Goal: Task Accomplishment & Management: Use online tool/utility

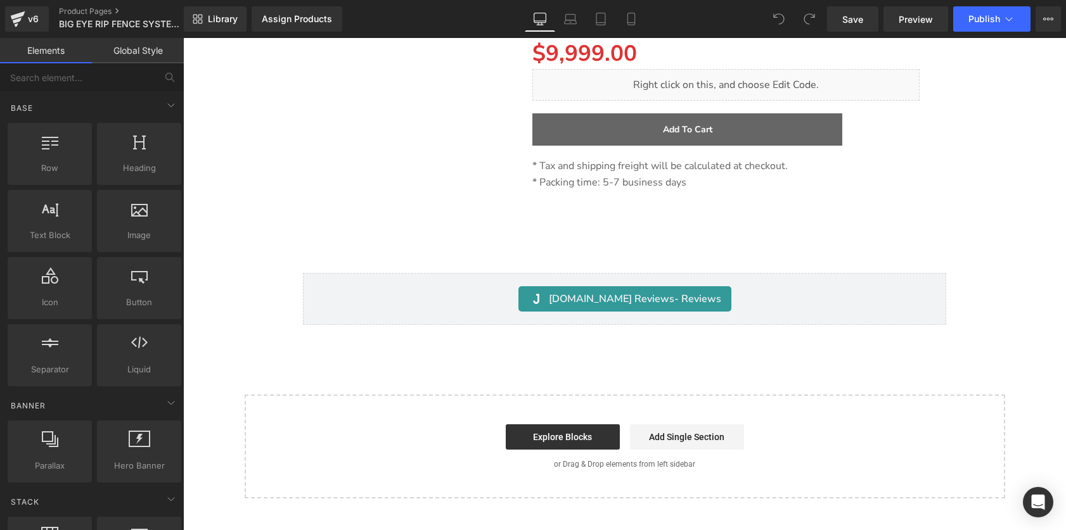
scroll to position [19815, 0]
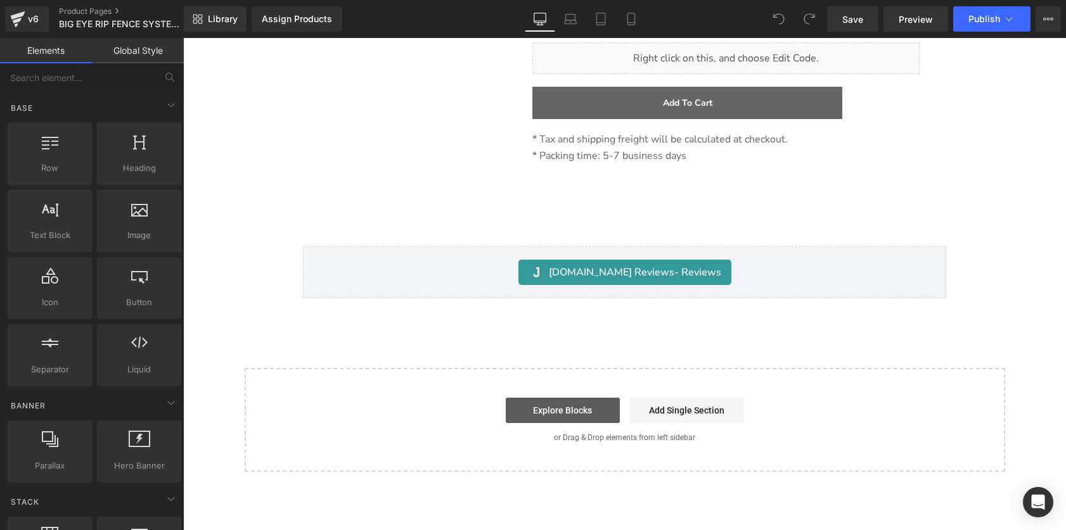
click at [567, 398] on link "Explore Blocks" at bounding box center [563, 410] width 114 height 25
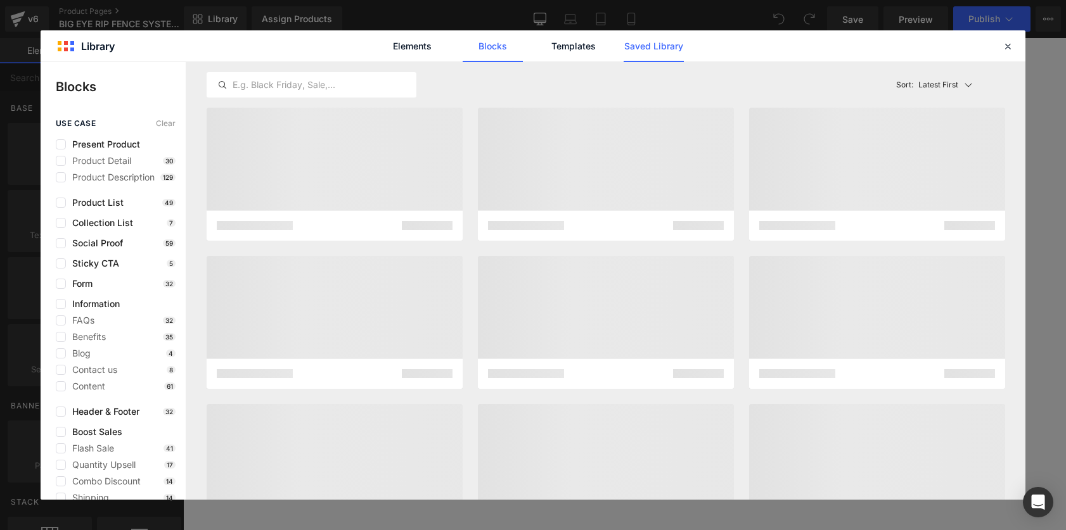
click at [676, 44] on link "Saved Library" at bounding box center [654, 46] width 60 height 32
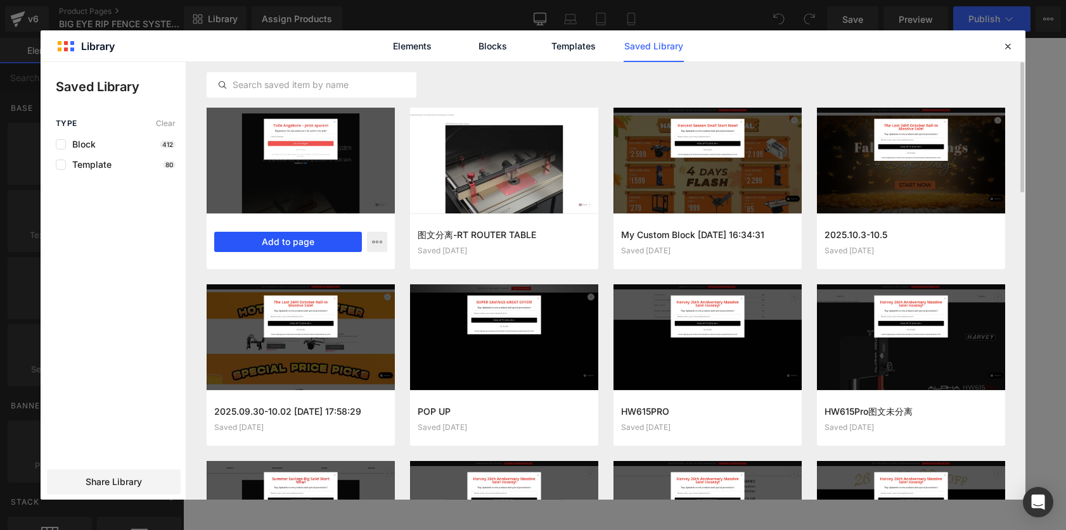
click at [304, 242] on button "Add to page" at bounding box center [288, 242] width 148 height 20
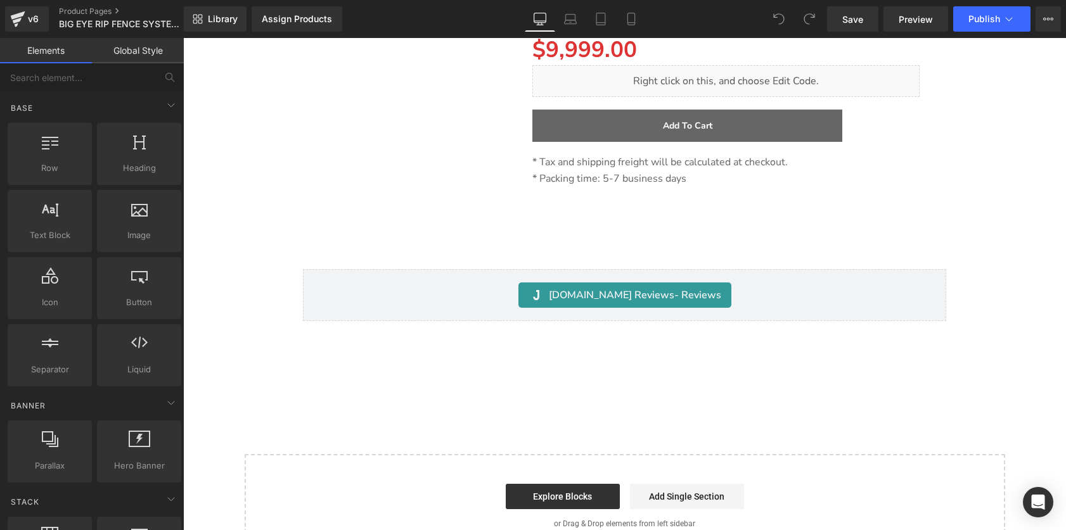
scroll to position [19791, 0]
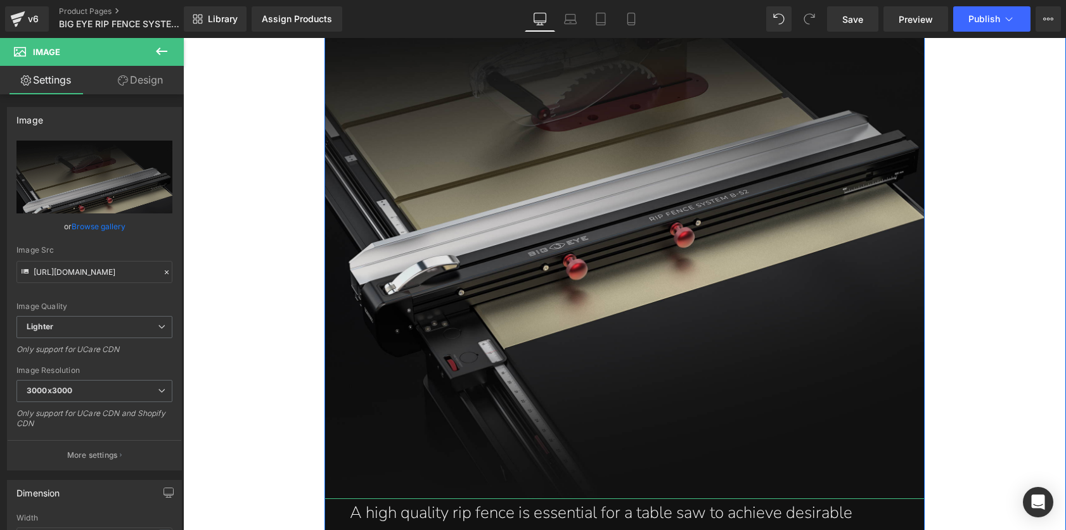
scroll to position [20693, 0]
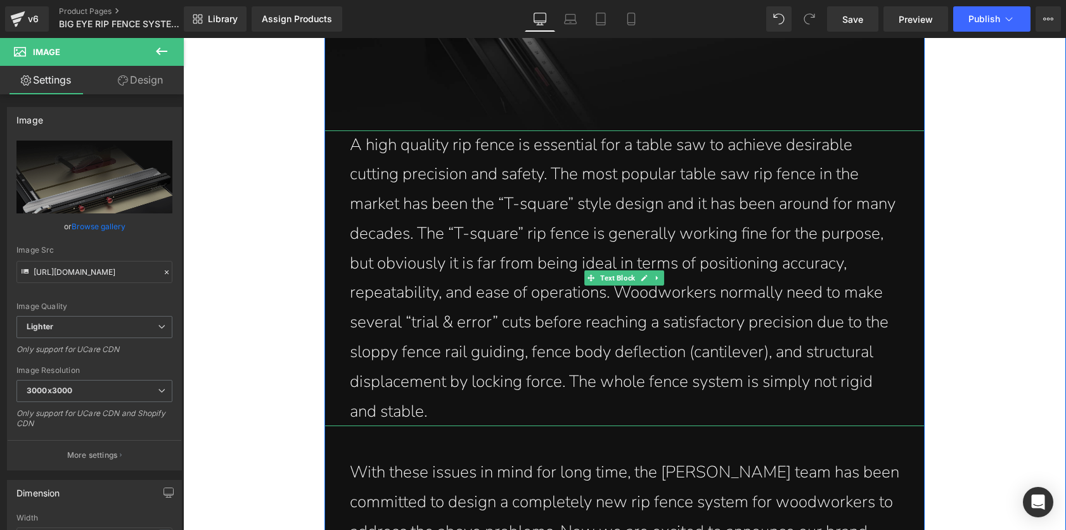
click at [478, 138] on p "A high quality rip fence is essential for a table saw to achieve desirable cutt…" at bounding box center [624, 279] width 549 height 297
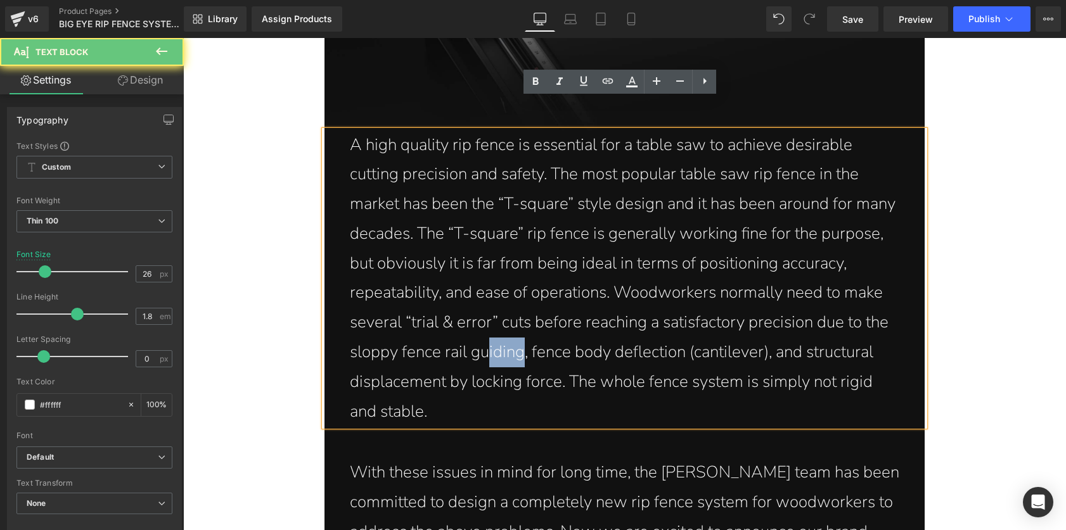
drag, startPoint x: 482, startPoint y: 119, endPoint x: 518, endPoint y: 119, distance: 36.1
click at [518, 131] on p "A high quality rip fence is essential for a table saw to achieve desirable cutt…" at bounding box center [624, 279] width 549 height 297
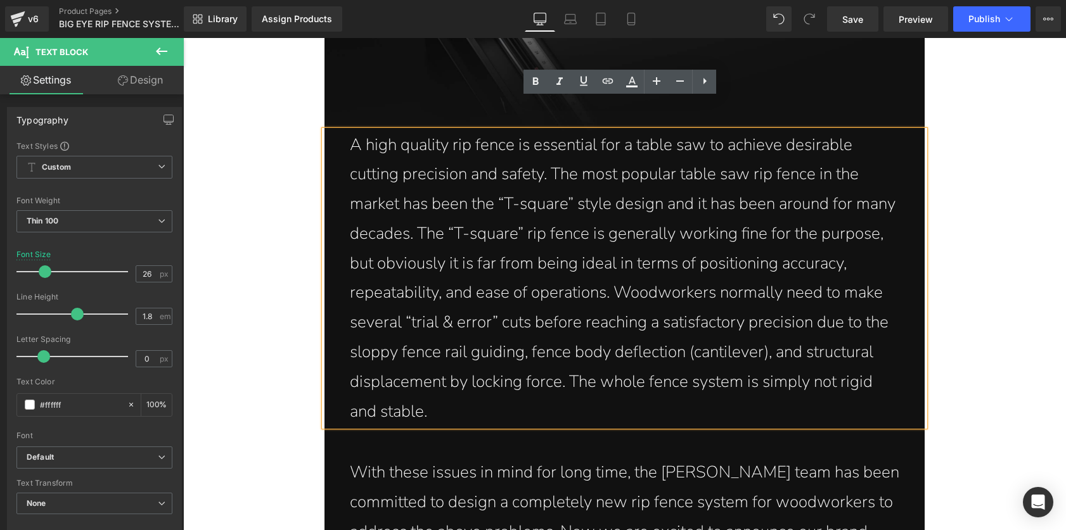
click at [618, 149] on p "A high quality rip fence is essential for a table saw to achieve desirable cutt…" at bounding box center [624, 279] width 549 height 297
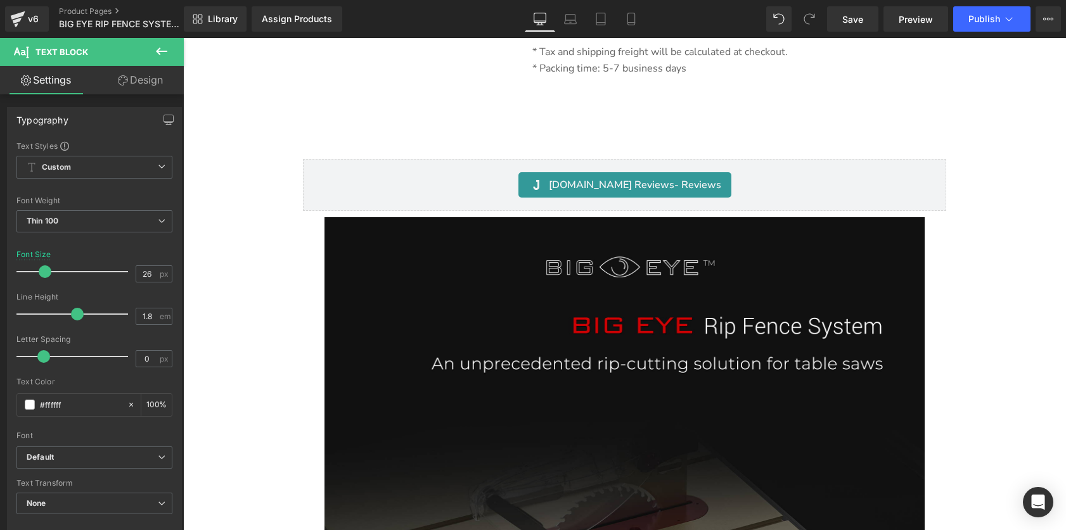
scroll to position [19740, 0]
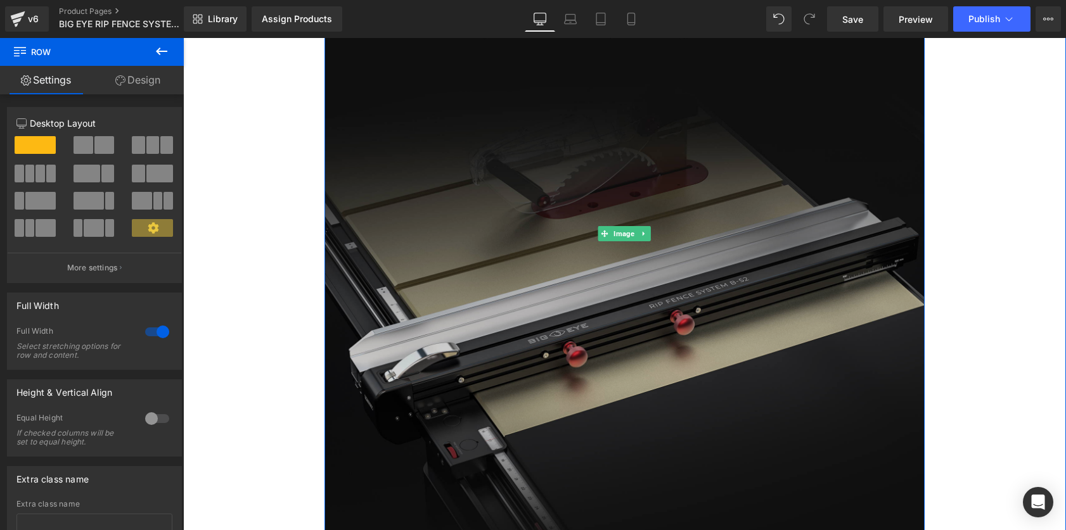
scroll to position [20624, 0]
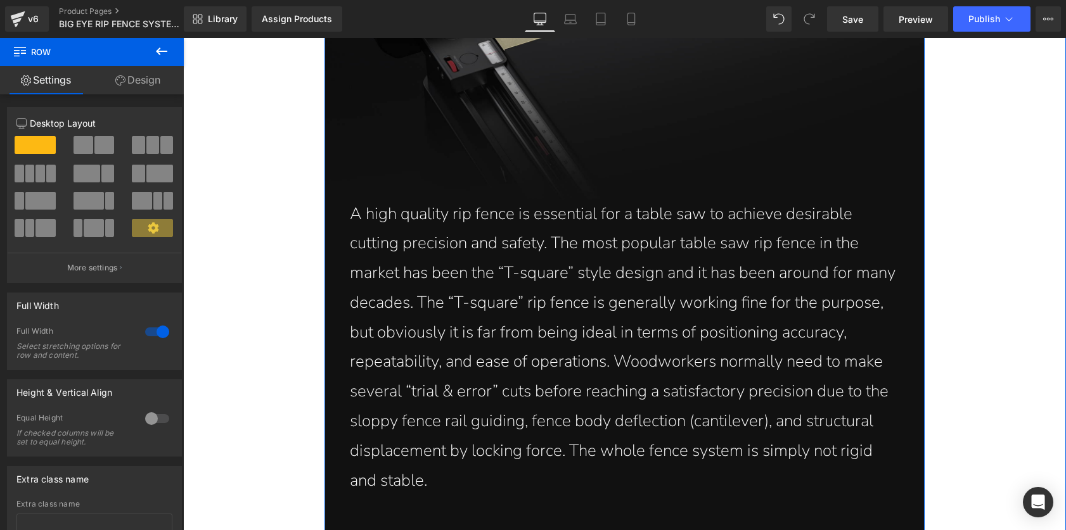
click at [566, 216] on p "A high quality rip fence is essential for a table saw to achieve desirable cutt…" at bounding box center [624, 348] width 549 height 297
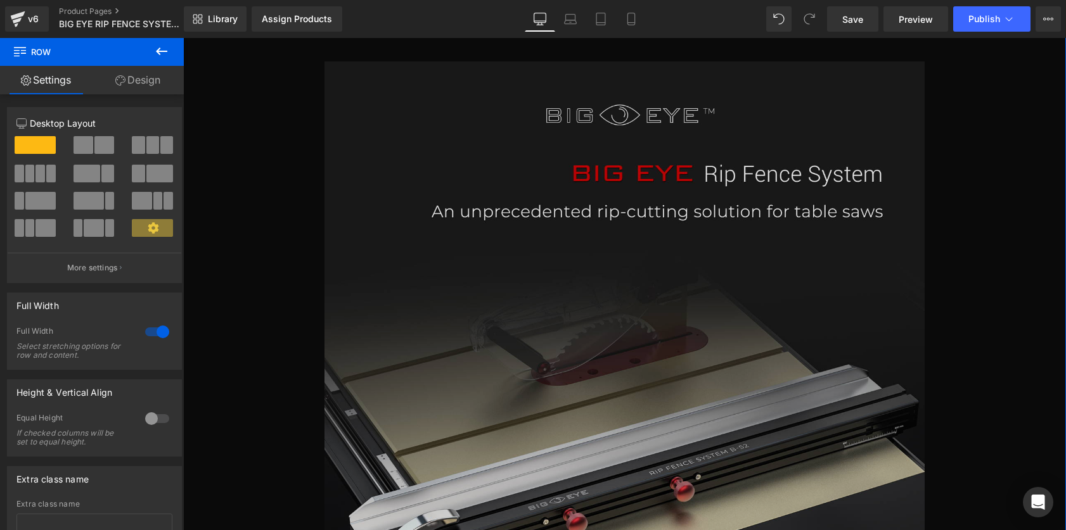
scroll to position [1220, 0]
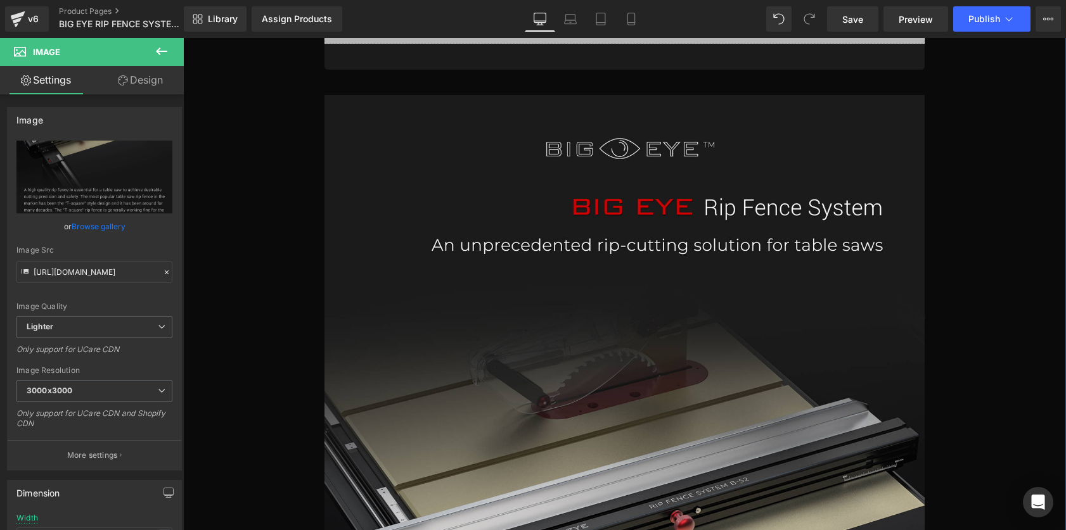
scroll to position [1095, 0]
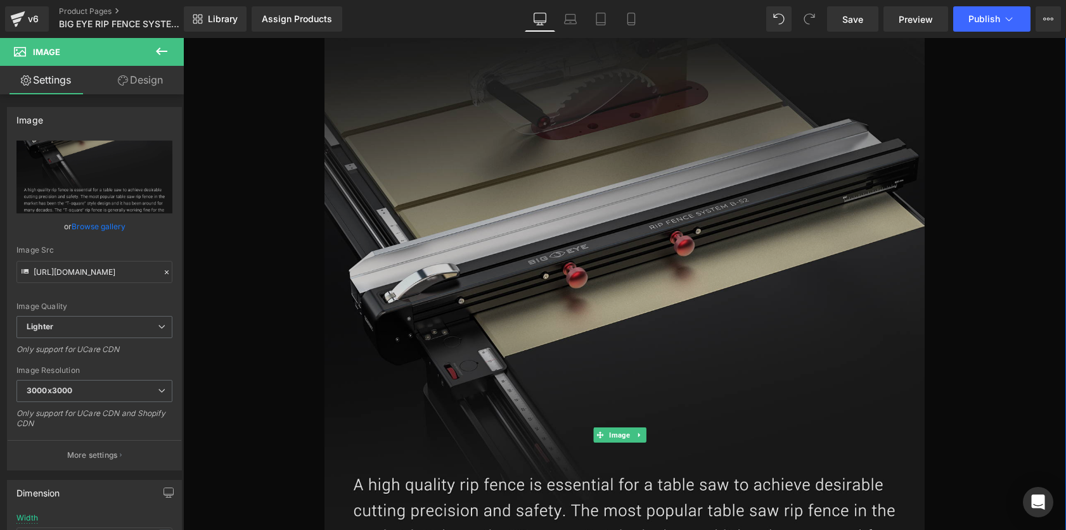
scroll to position [1466, 0]
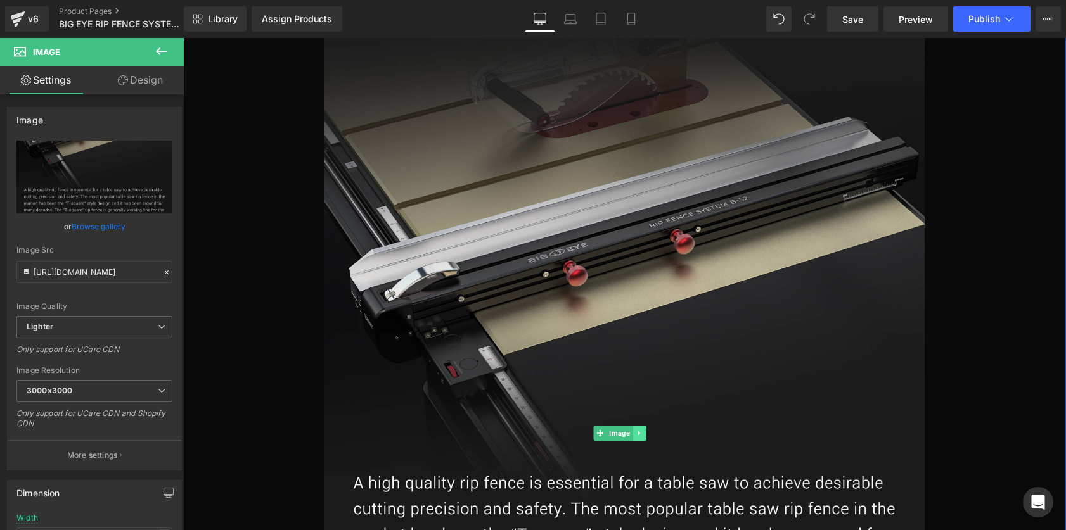
click at [639, 430] on icon at bounding box center [639, 434] width 7 height 8
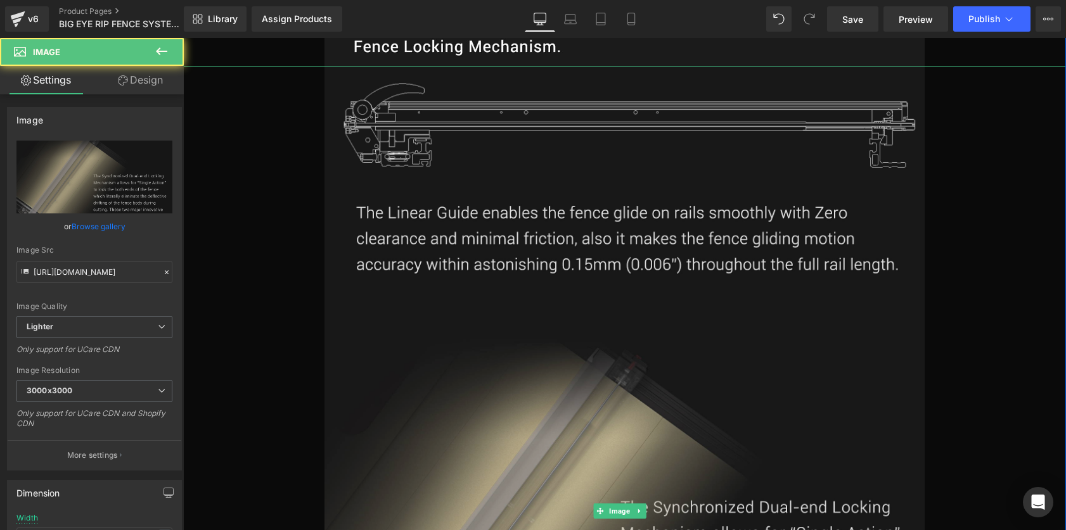
scroll to position [2620, 0]
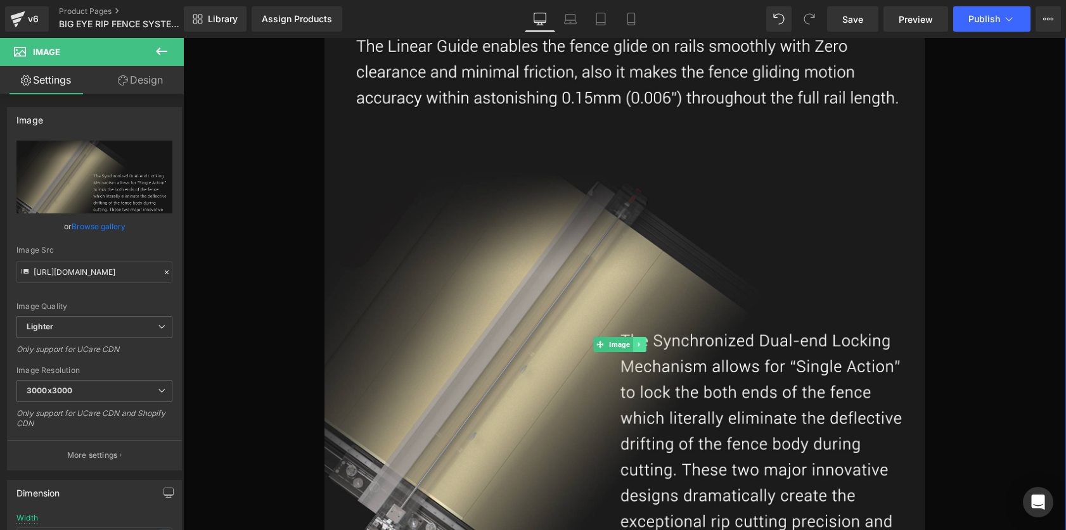
click at [644, 337] on link at bounding box center [639, 344] width 13 height 15
click at [648, 341] on icon at bounding box center [646, 344] width 7 height 7
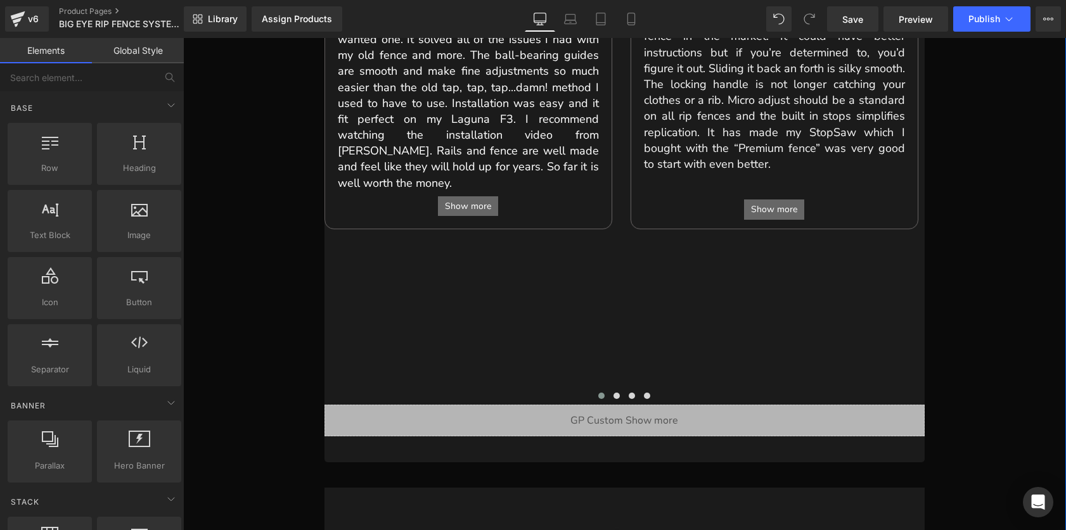
scroll to position [995, 0]
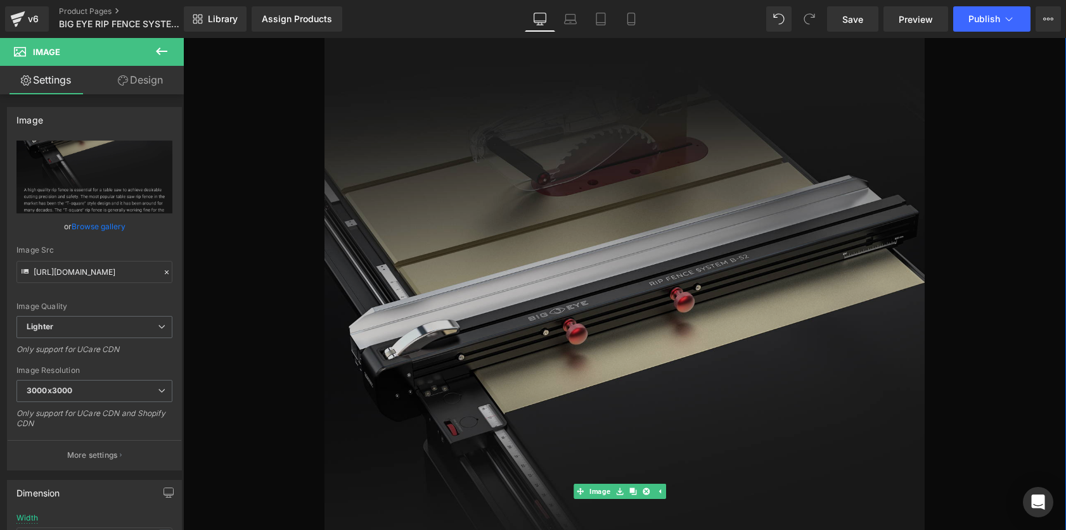
scroll to position [1577, 0]
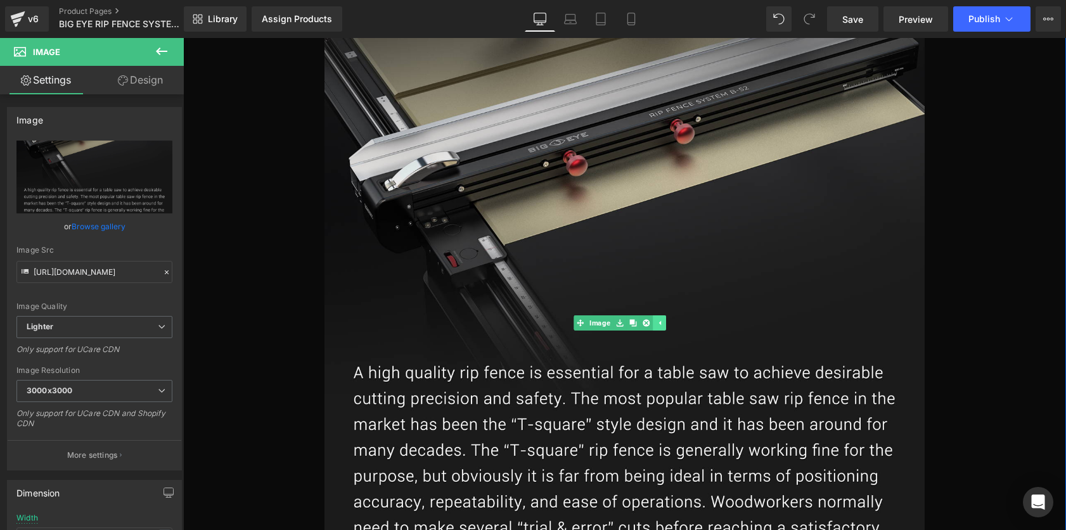
click at [664, 316] on link at bounding box center [659, 323] width 13 height 15
click at [640, 319] on icon at bounding box center [639, 323] width 7 height 8
click at [644, 320] on icon at bounding box center [646, 323] width 7 height 7
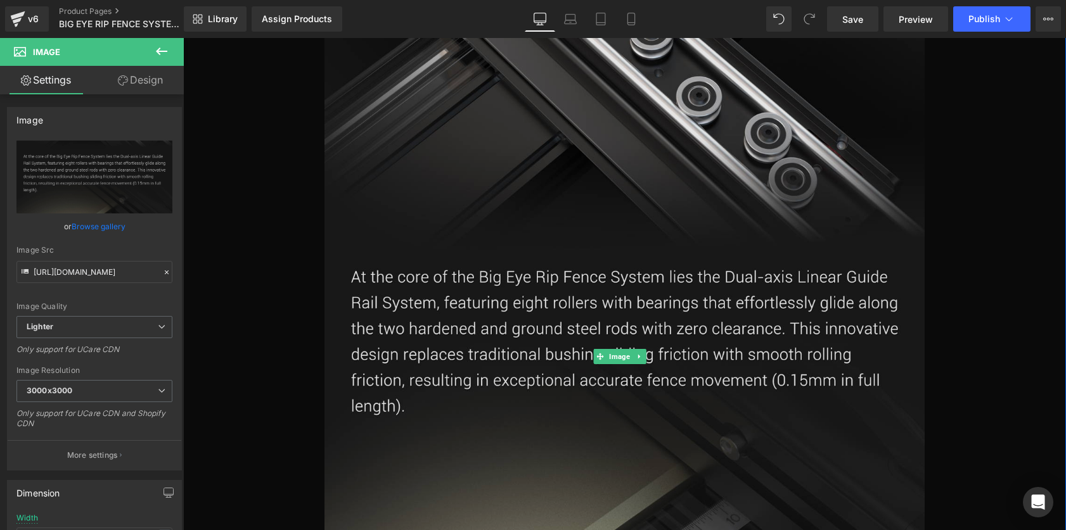
scroll to position [2229, 0]
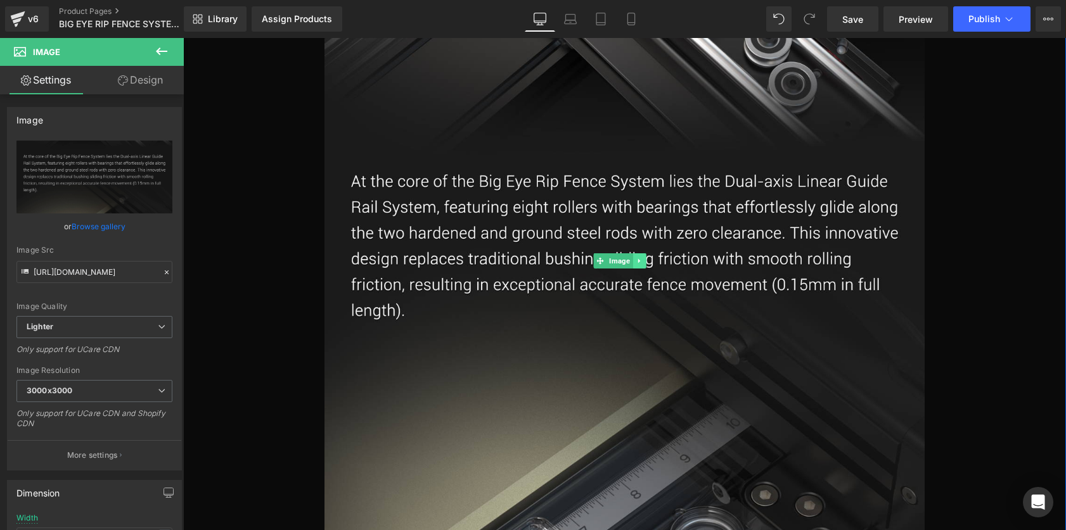
click at [640, 253] on link at bounding box center [639, 260] width 13 height 15
click at [644, 257] on icon at bounding box center [646, 260] width 7 height 7
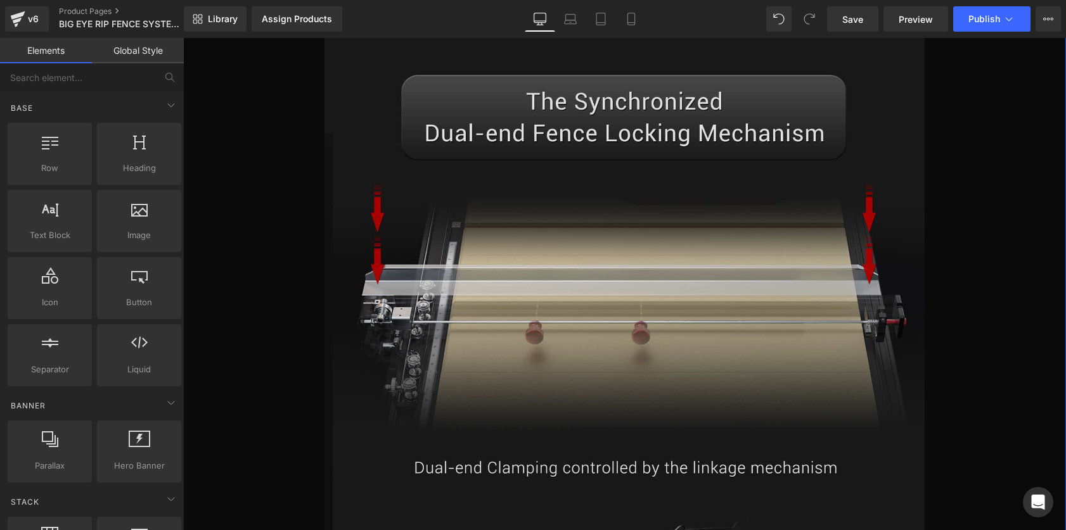
scroll to position [2605, 0]
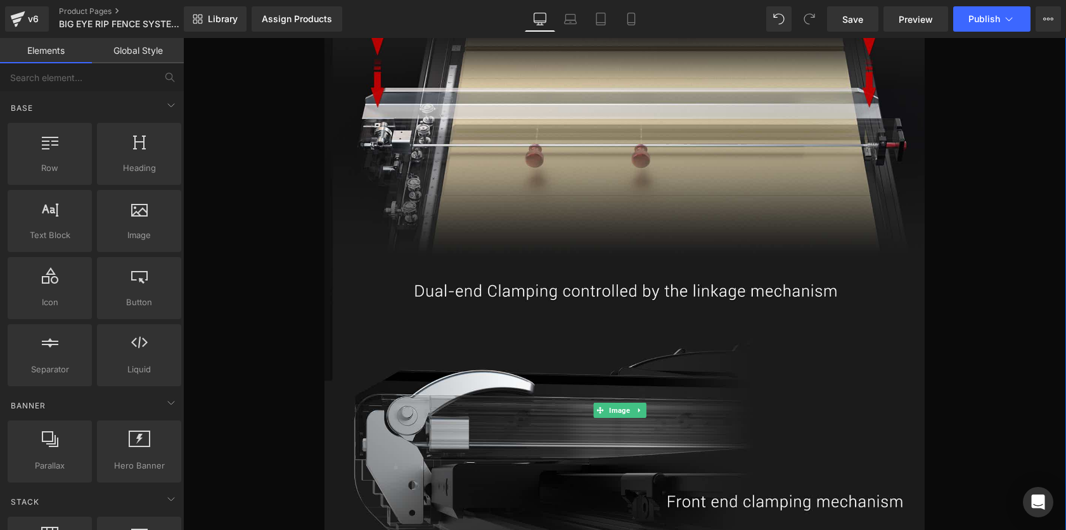
click at [643, 403] on link at bounding box center [639, 410] width 13 height 15
click at [648, 407] on icon at bounding box center [646, 411] width 7 height 8
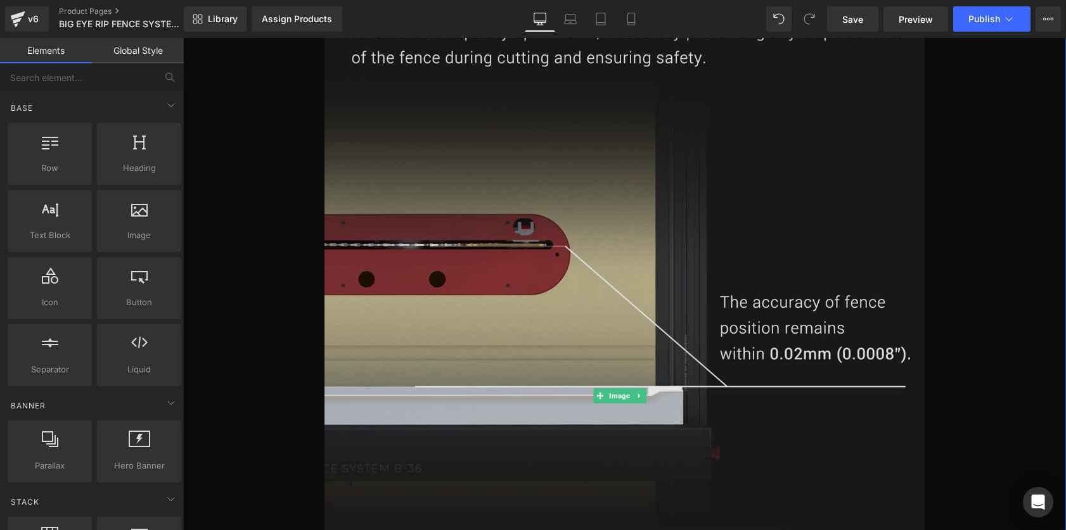
scroll to position [2753, 0]
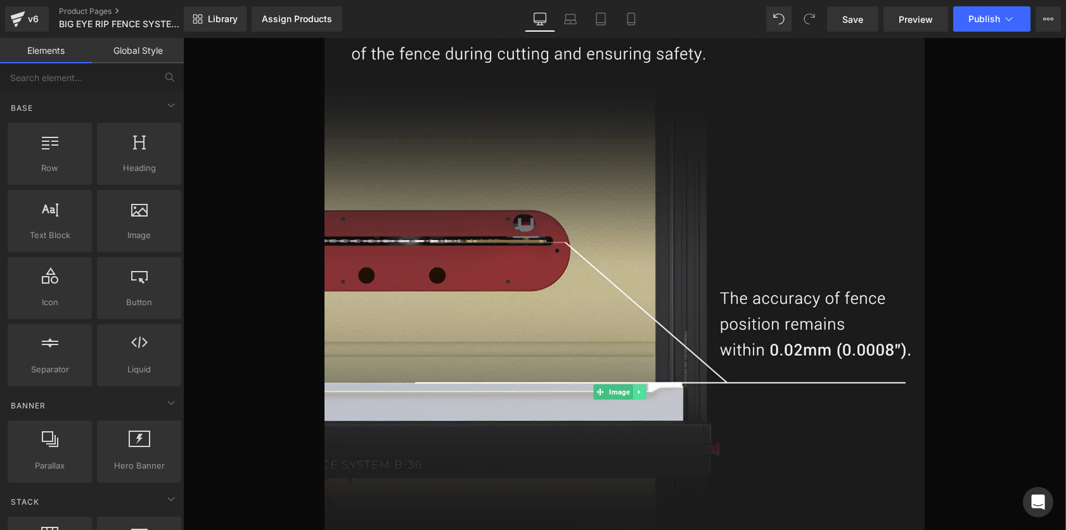
click at [640, 388] on icon at bounding box center [639, 392] width 7 height 8
click at [643, 389] on icon at bounding box center [646, 392] width 7 height 7
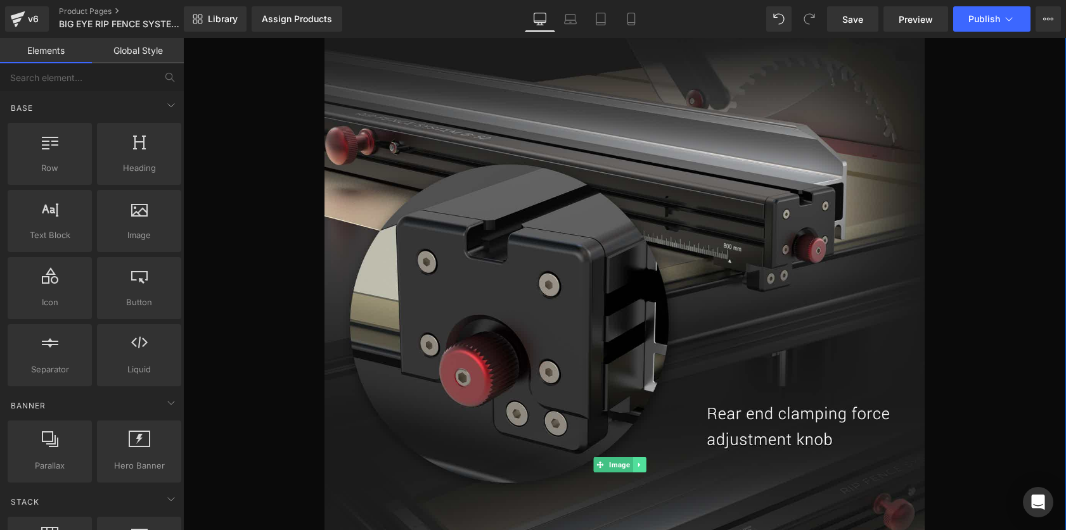
click at [639, 458] on link at bounding box center [639, 465] width 13 height 15
click at [649, 458] on link at bounding box center [645, 465] width 13 height 15
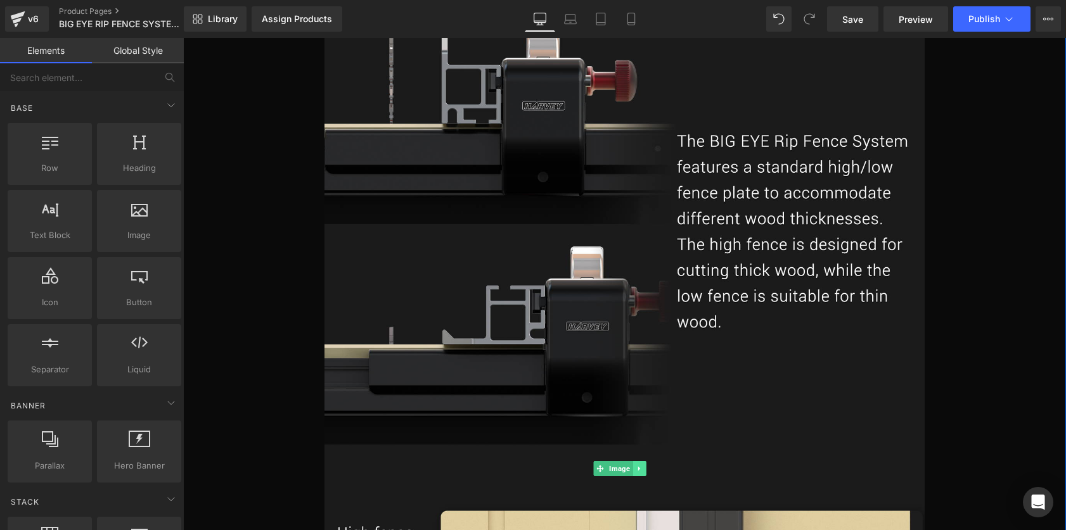
click at [641, 465] on icon at bounding box center [639, 469] width 7 height 8
click at [645, 461] on link at bounding box center [645, 468] width 13 height 15
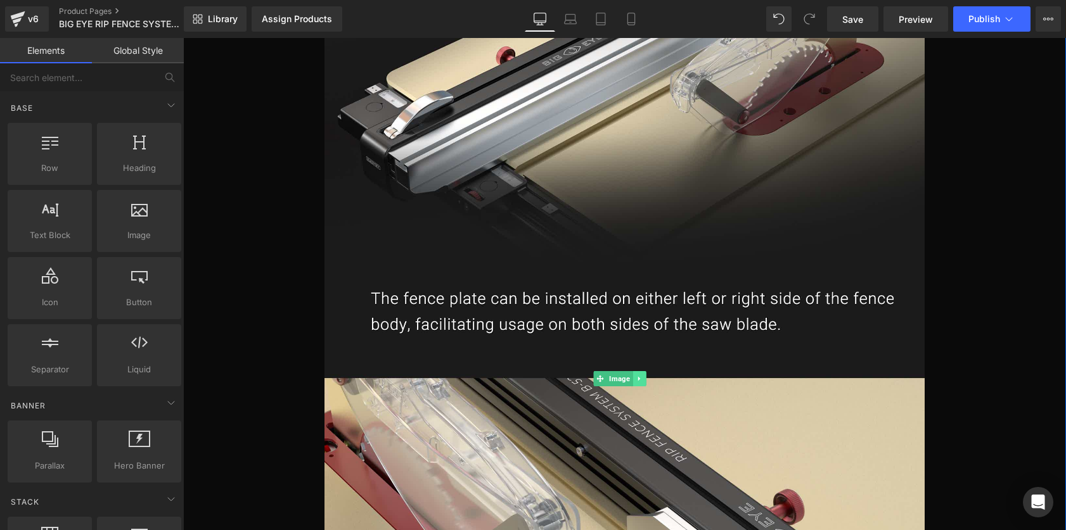
click at [639, 375] on icon at bounding box center [639, 379] width 7 height 8
click at [646, 375] on icon at bounding box center [646, 378] width 7 height 7
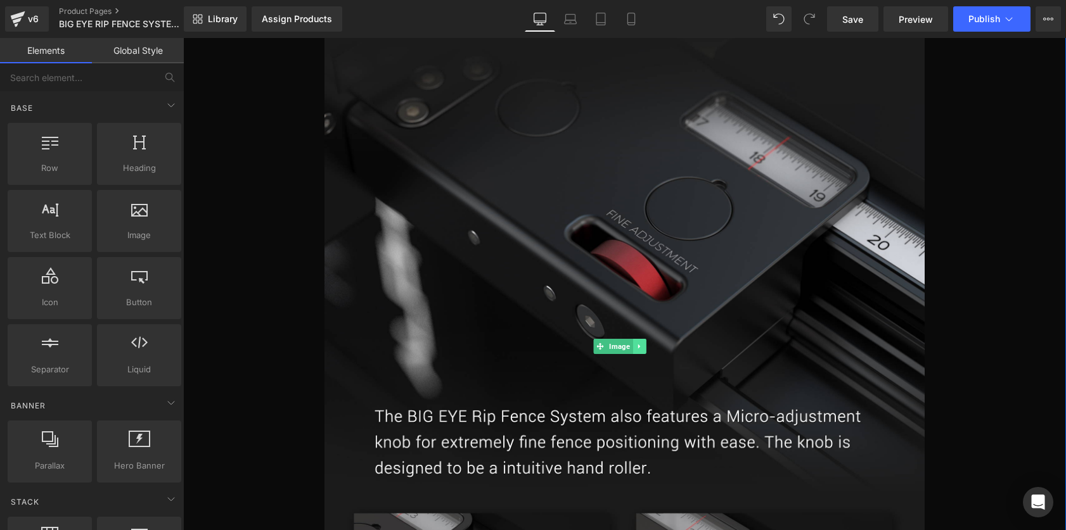
click at [638, 339] on link at bounding box center [639, 346] width 13 height 15
click at [646, 343] on icon at bounding box center [646, 346] width 7 height 7
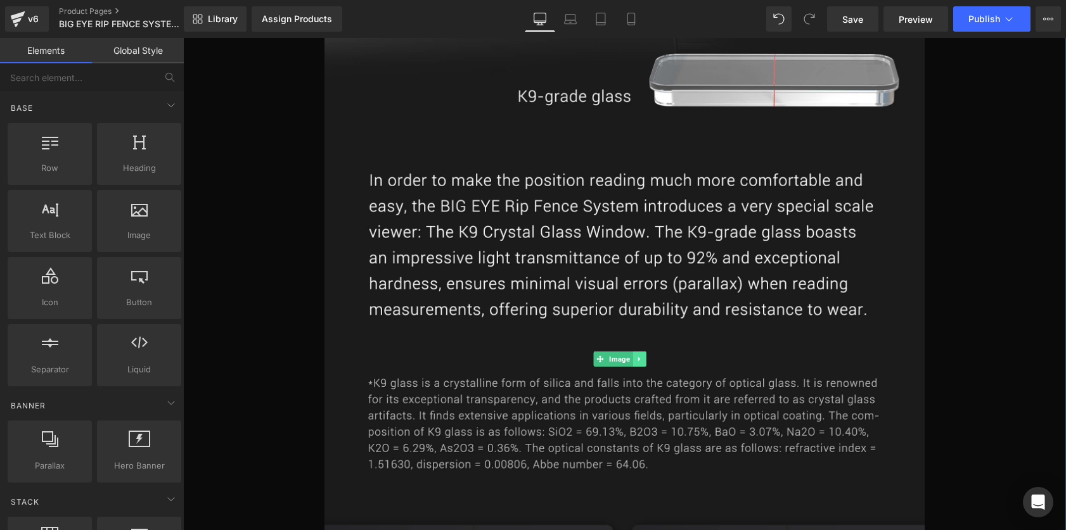
click at [638, 352] on link at bounding box center [639, 359] width 13 height 15
click at [644, 352] on link at bounding box center [645, 359] width 13 height 15
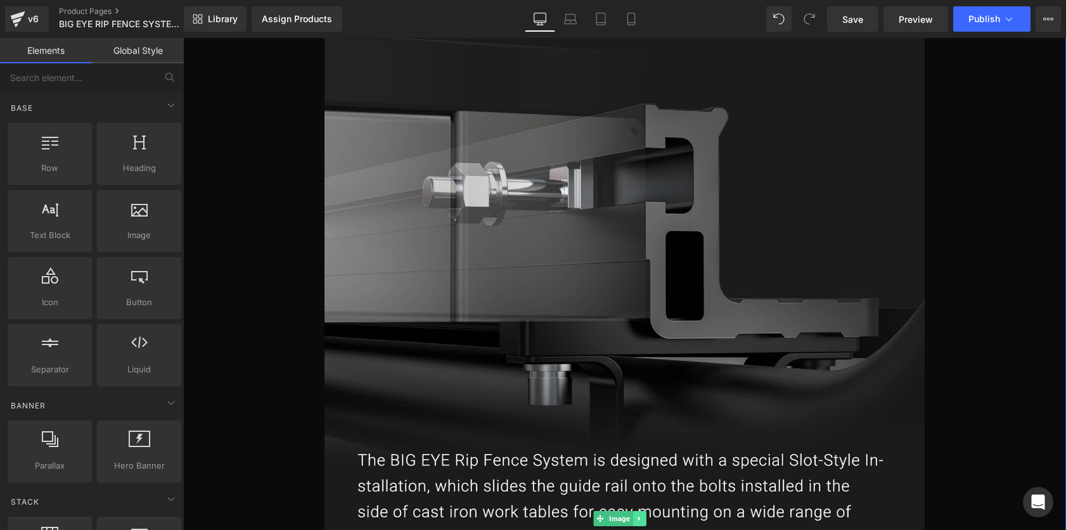
click at [644, 511] on link at bounding box center [639, 518] width 13 height 15
click at [651, 511] on link at bounding box center [645, 518] width 13 height 15
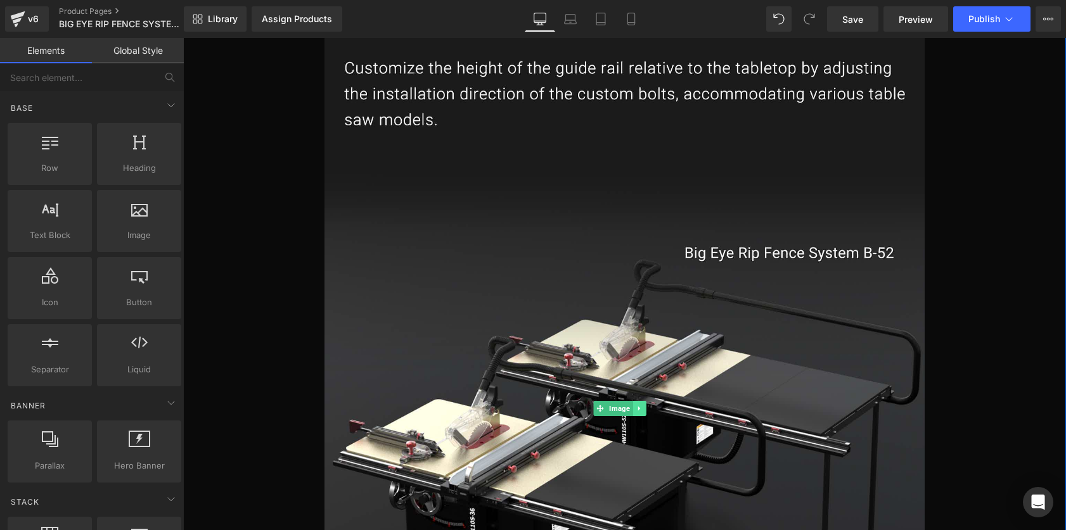
click at [640, 401] on link at bounding box center [639, 408] width 13 height 15
click at [641, 401] on link at bounding box center [645, 408] width 13 height 15
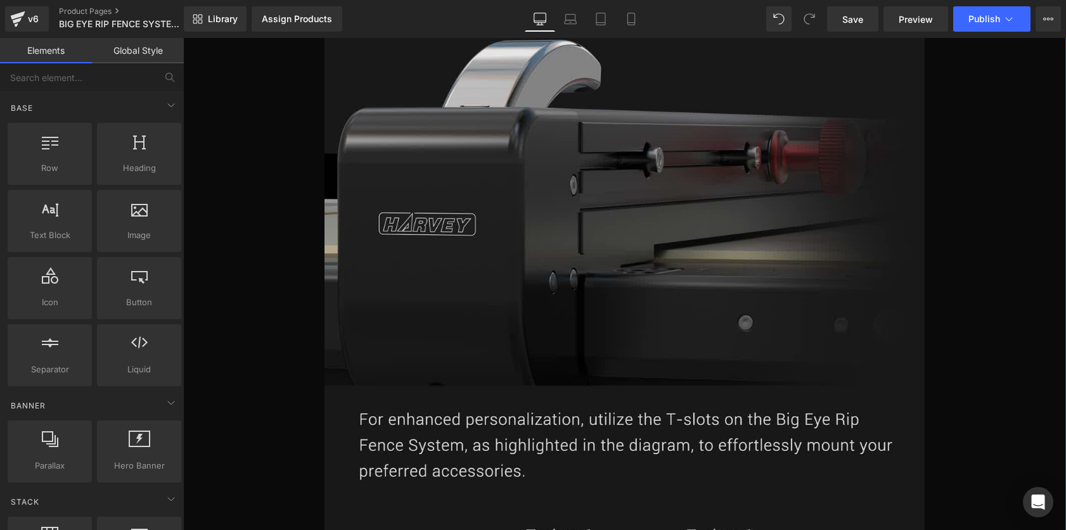
scroll to position [2912, 0]
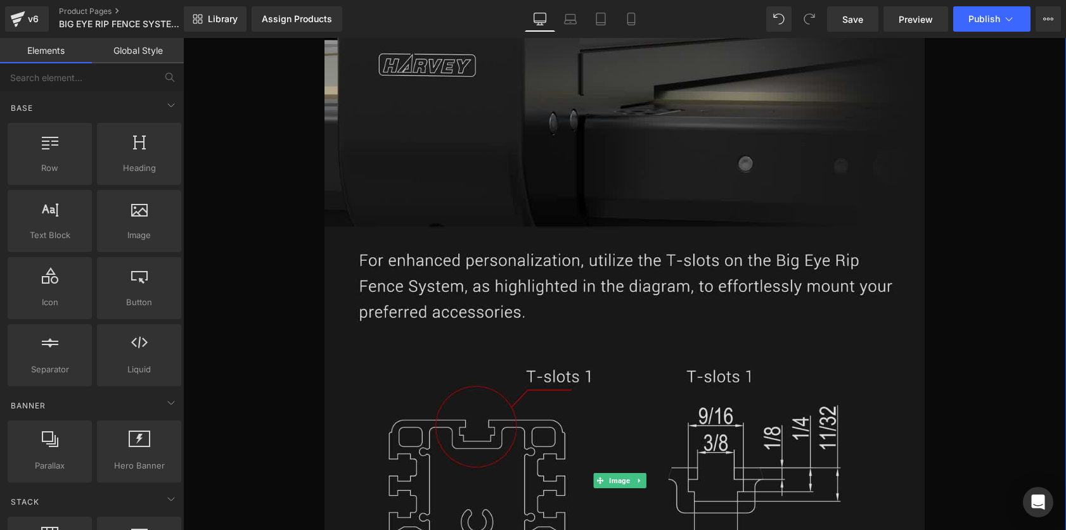
click at [642, 316] on img at bounding box center [624, 481] width 600 height 1502
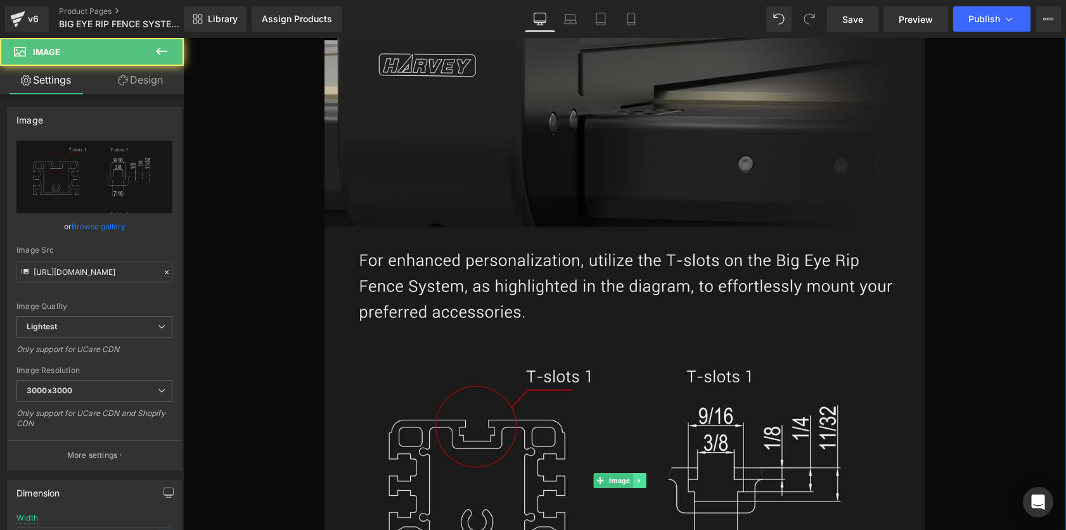
click at [644, 473] on link at bounding box center [639, 480] width 13 height 15
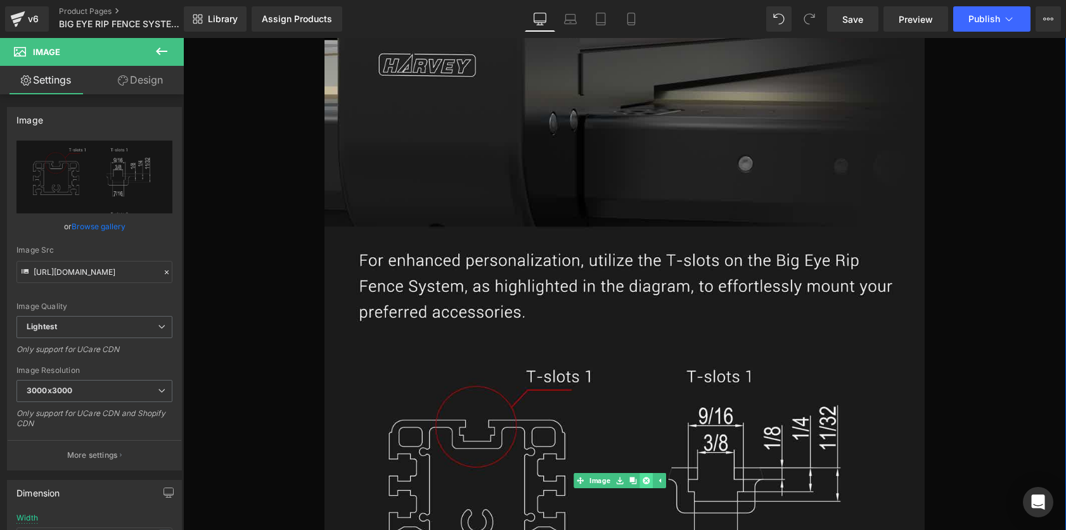
click at [646, 478] on icon at bounding box center [646, 481] width 7 height 7
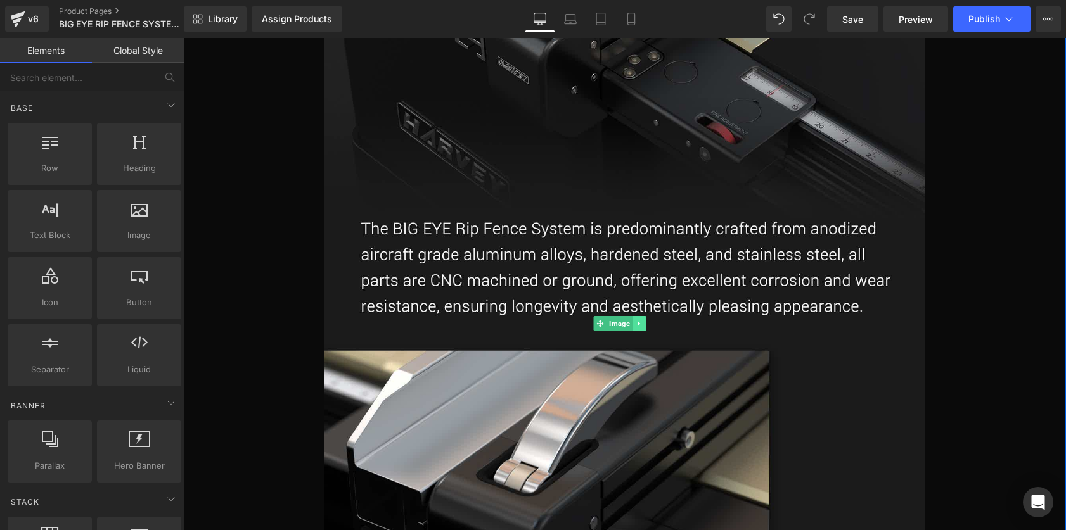
click at [636, 320] on icon at bounding box center [639, 324] width 7 height 8
click at [644, 321] on icon at bounding box center [646, 324] width 7 height 7
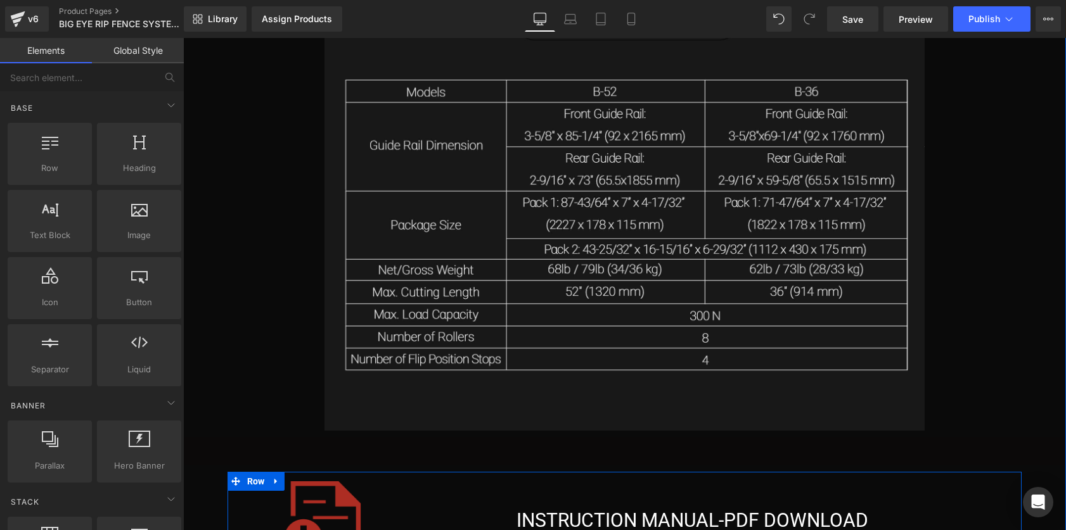
scroll to position [2571, 0]
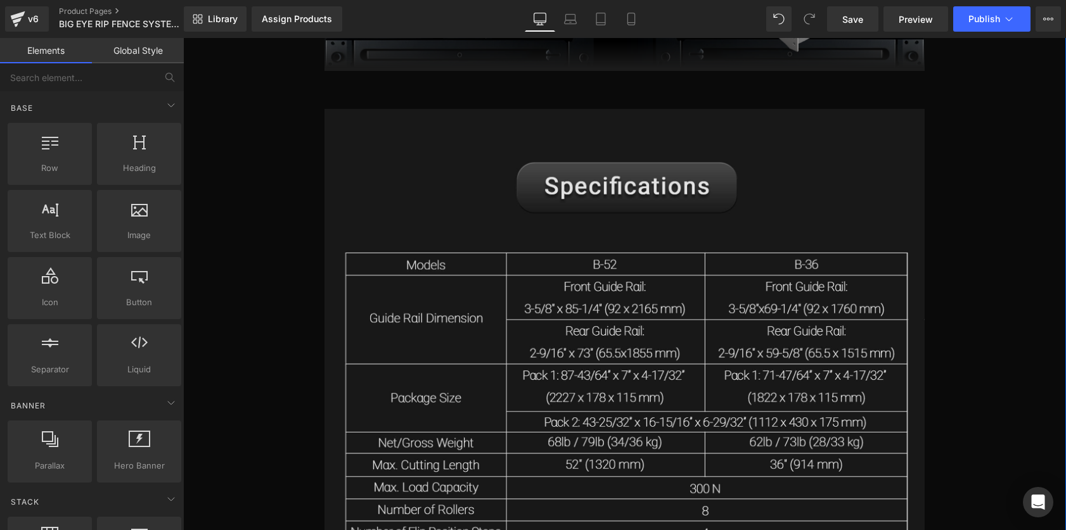
click at [591, 276] on img at bounding box center [624, 356] width 600 height 495
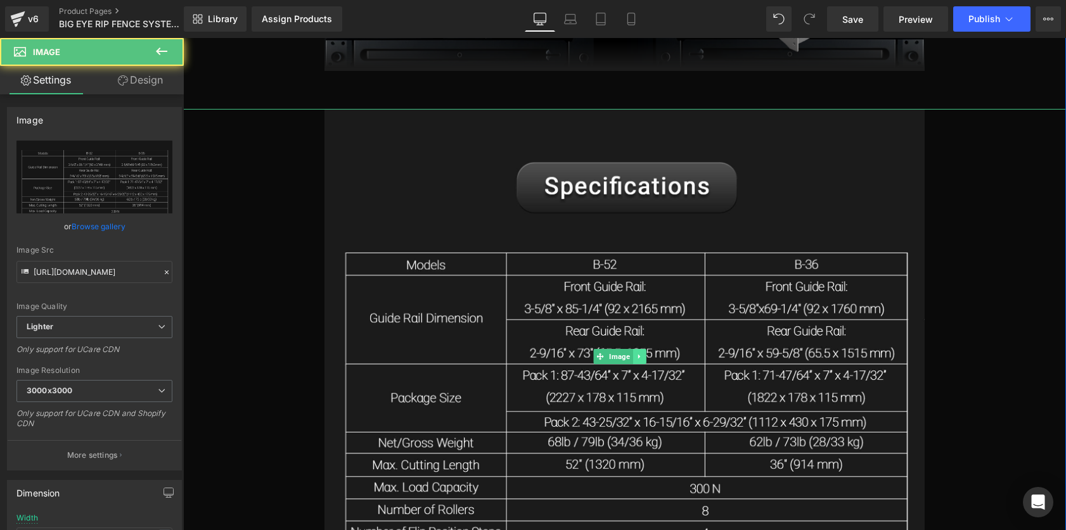
click at [641, 353] on icon at bounding box center [639, 357] width 7 height 8
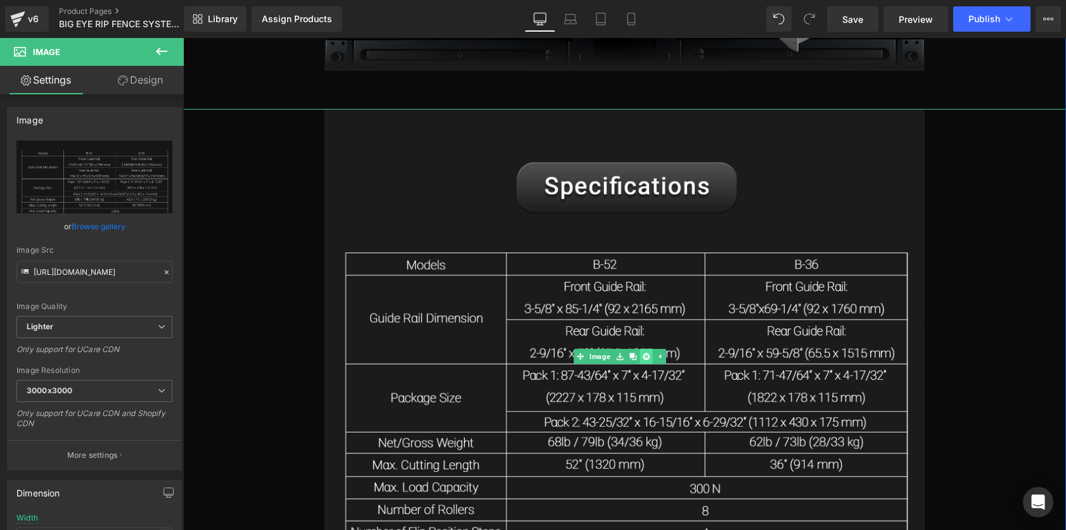
click at [643, 353] on icon at bounding box center [646, 356] width 7 height 7
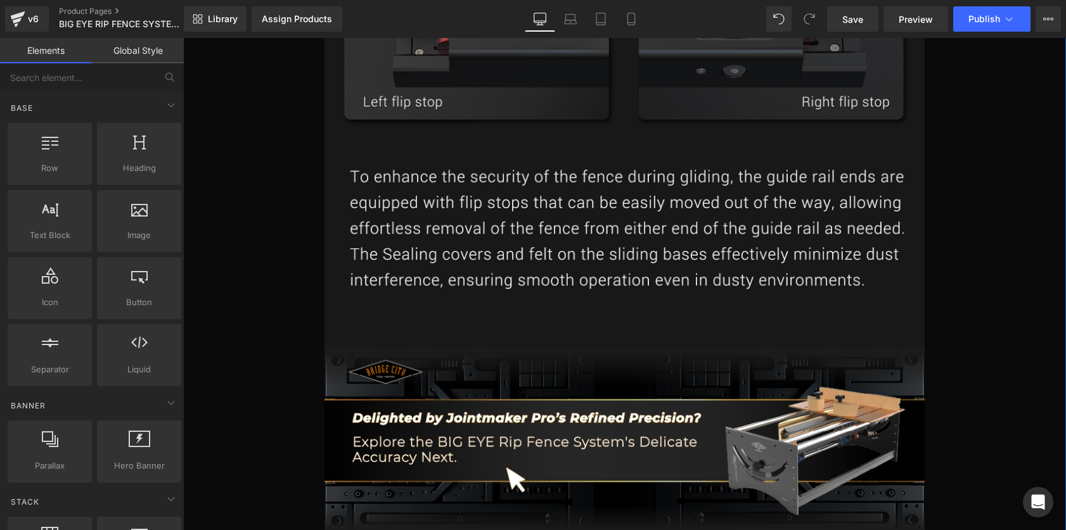
scroll to position [2038, 0]
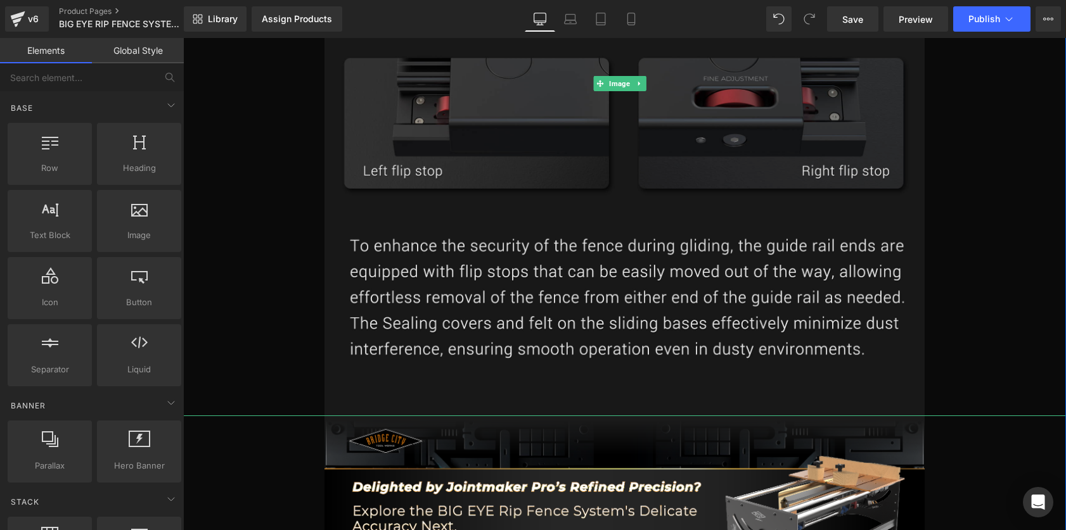
click at [643, 300] on img at bounding box center [624, 83] width 600 height 665
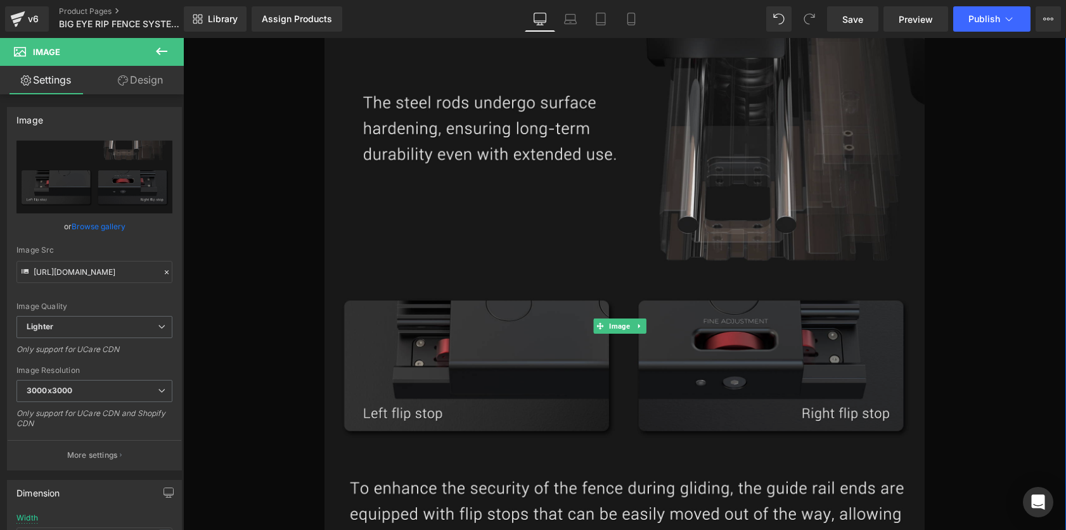
scroll to position [1788, 0]
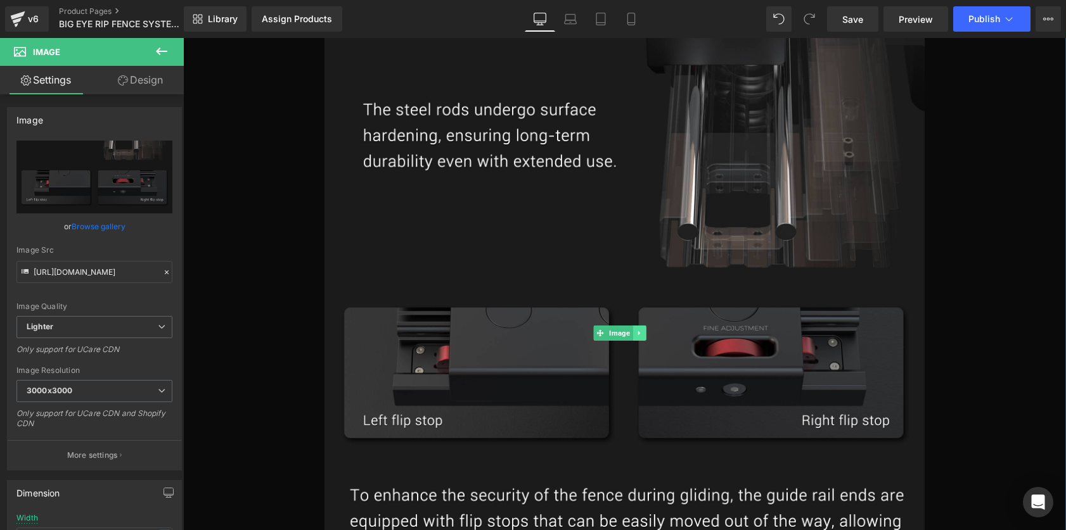
click at [642, 330] on icon at bounding box center [639, 334] width 7 height 8
click at [643, 330] on icon at bounding box center [646, 333] width 7 height 7
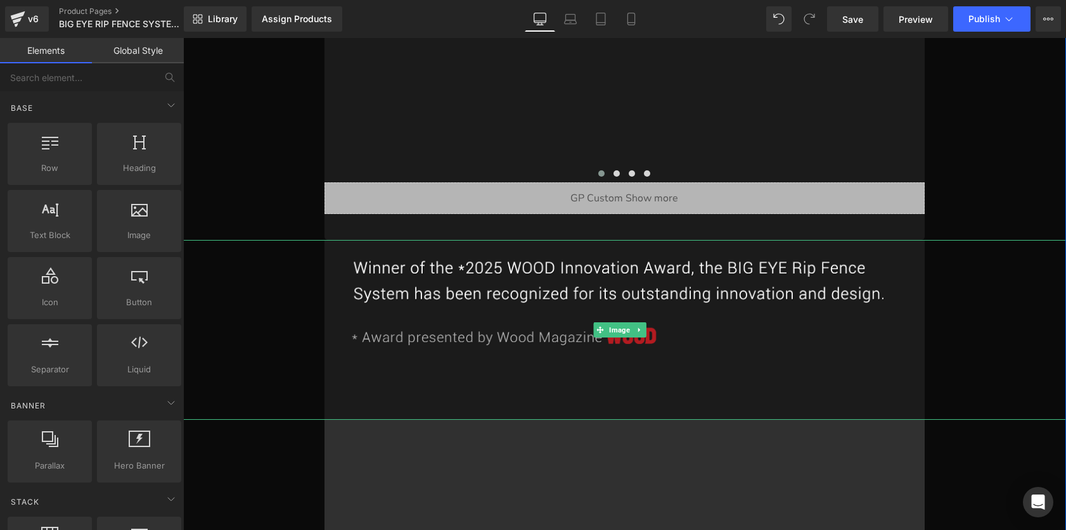
scroll to position [862, 0]
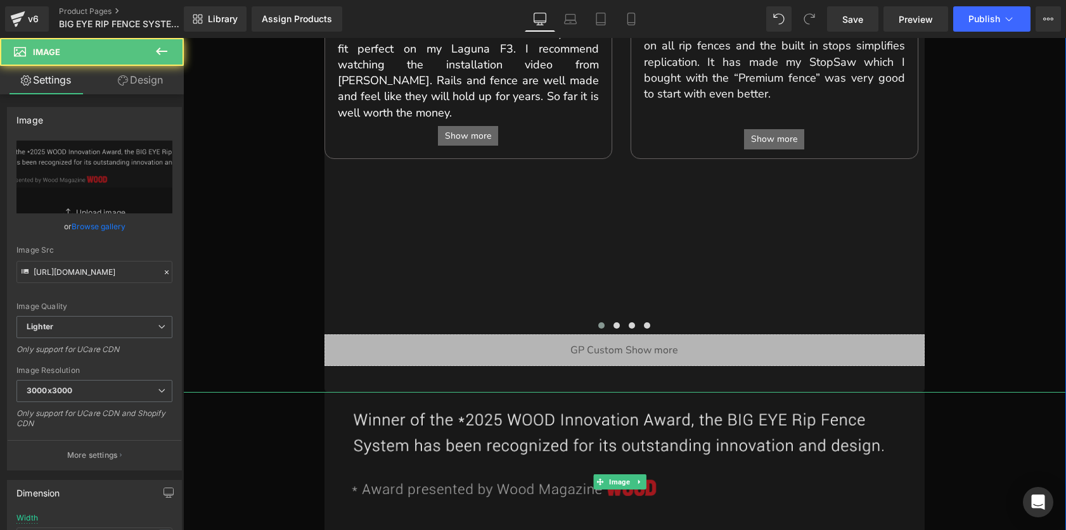
click at [628, 399] on img at bounding box center [624, 482] width 600 height 181
click at [644, 475] on link at bounding box center [639, 482] width 13 height 15
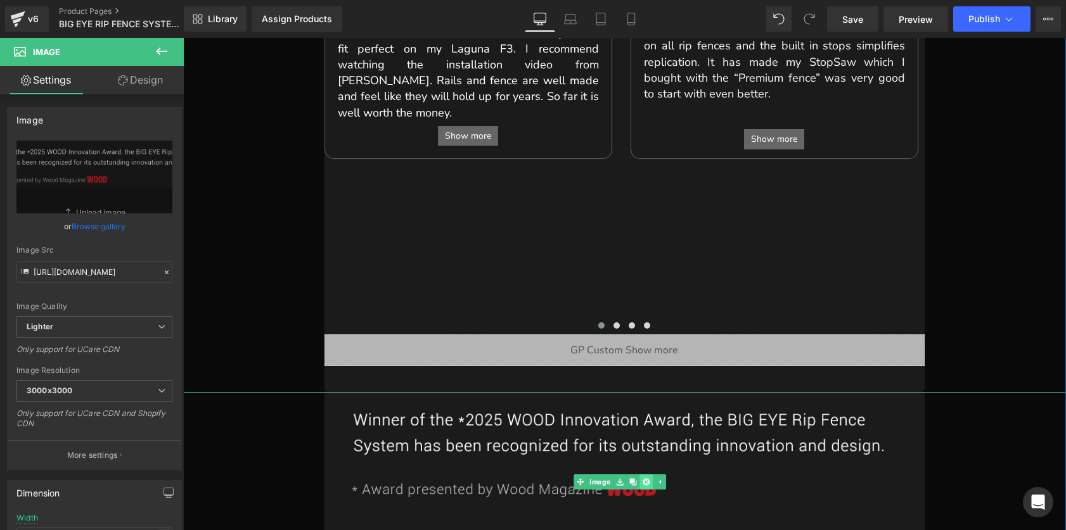
click at [645, 478] on icon at bounding box center [646, 481] width 7 height 7
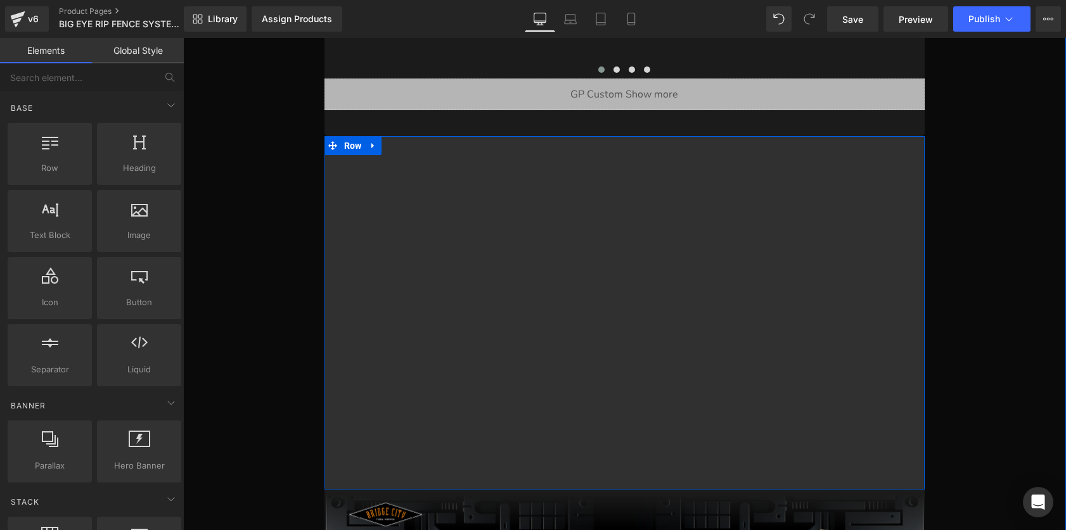
scroll to position [1382, 0]
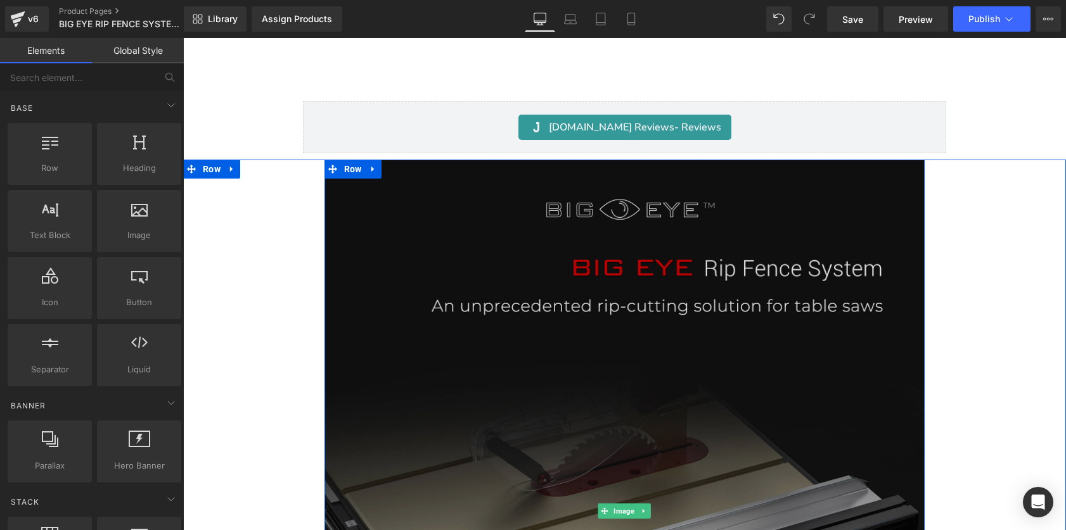
click at [622, 284] on img at bounding box center [624, 512] width 600 height 704
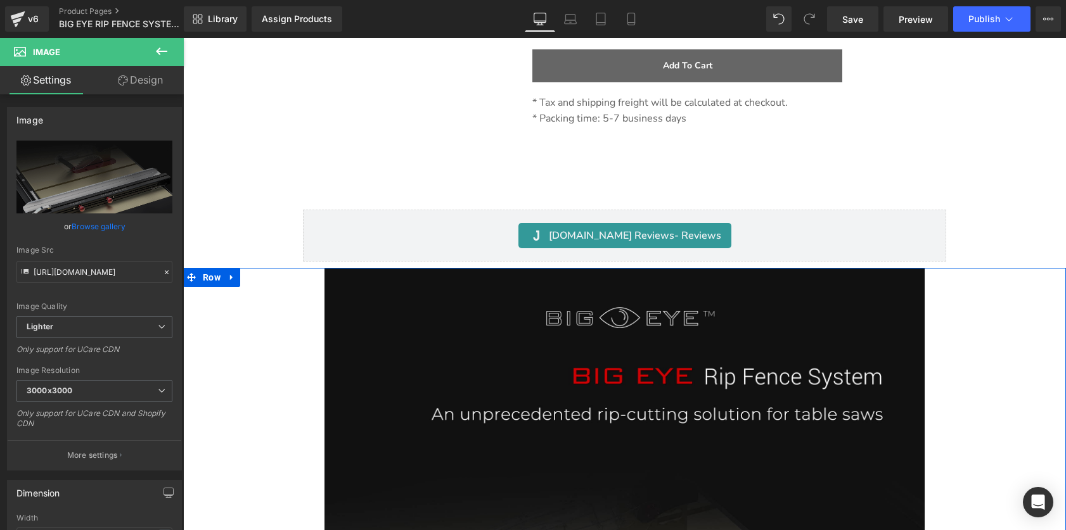
scroll to position [2229, 0]
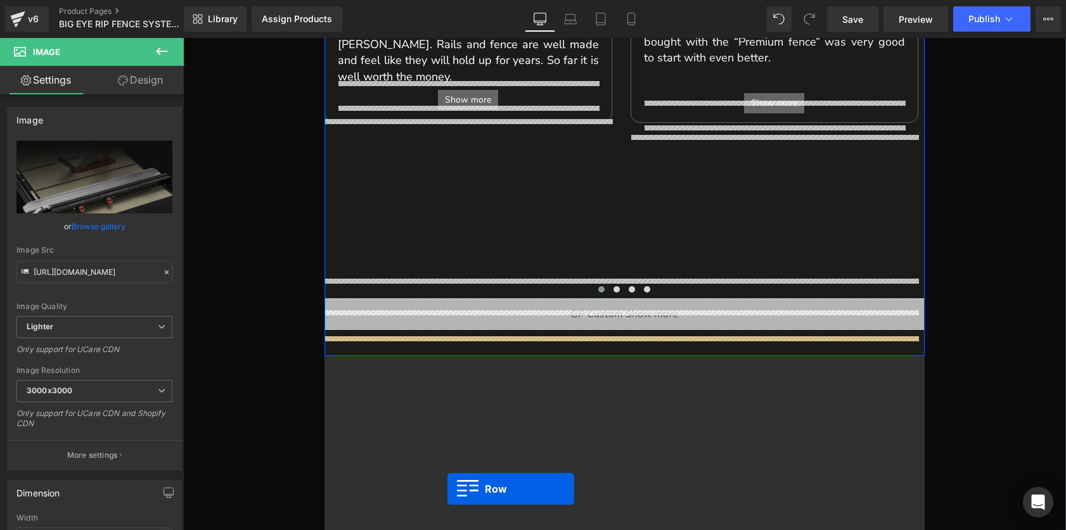
scroll to position [924, 0]
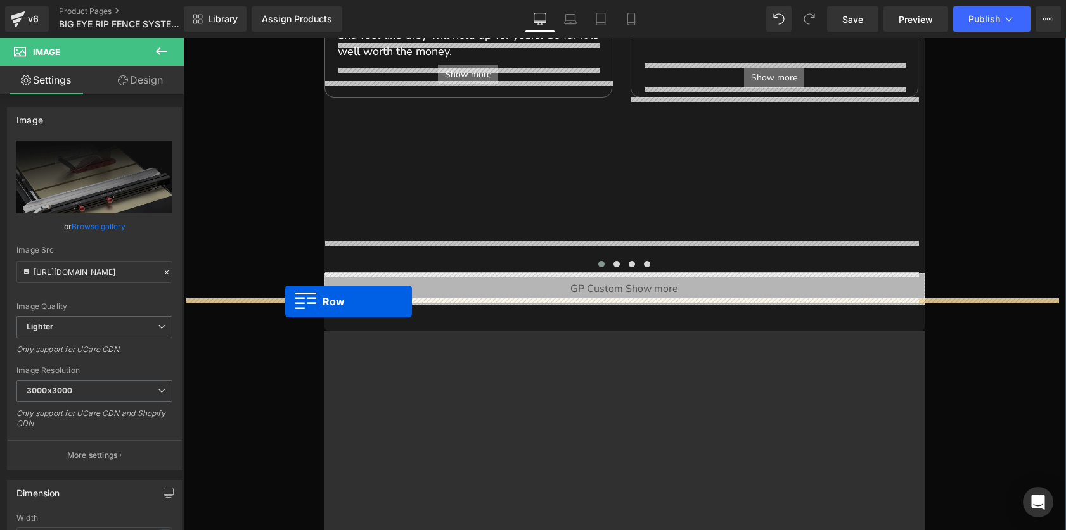
drag, startPoint x: 344, startPoint y: 326, endPoint x: 285, endPoint y: 302, distance: 63.7
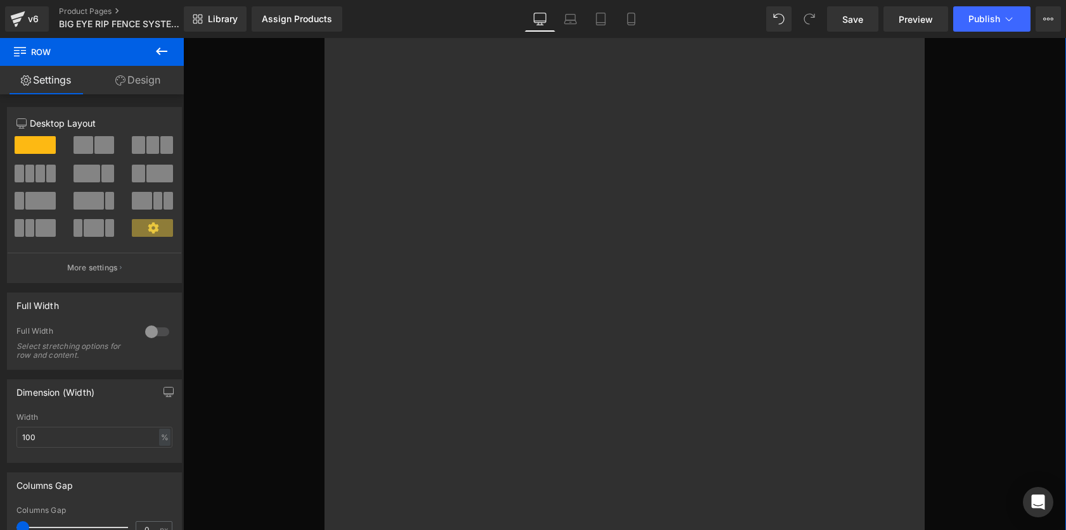
scroll to position [3590, 0]
click at [373, 349] on icon at bounding box center [372, 352] width 3 height 6
click at [407, 347] on icon at bounding box center [406, 352] width 9 height 10
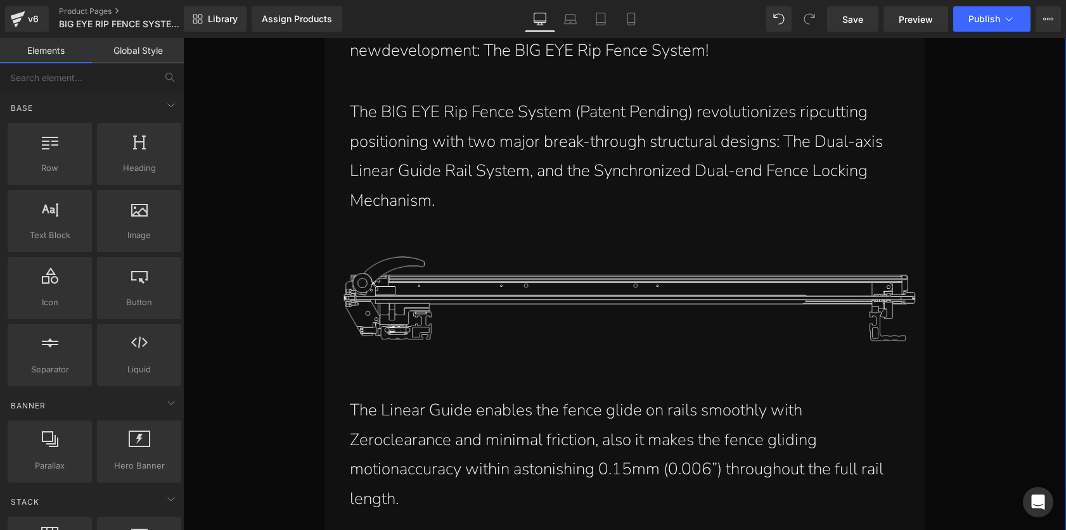
scroll to position [2324, 0]
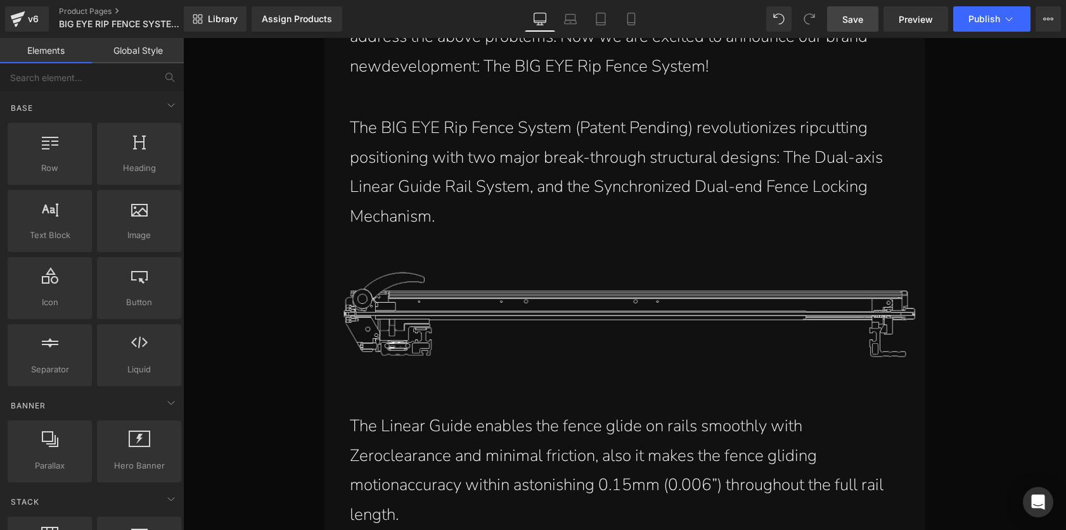
click at [846, 26] on link "Save" at bounding box center [852, 18] width 51 height 25
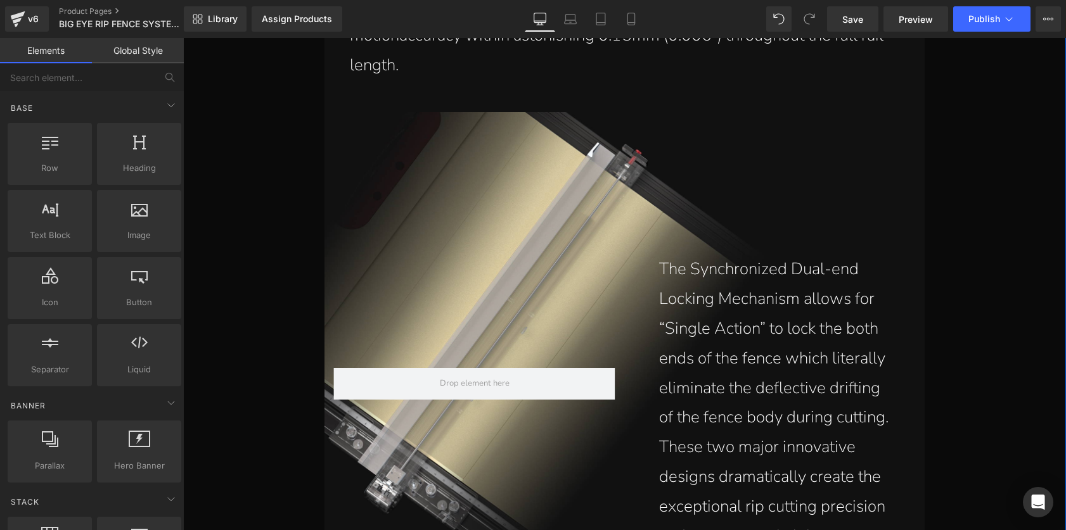
scroll to position [2700, 0]
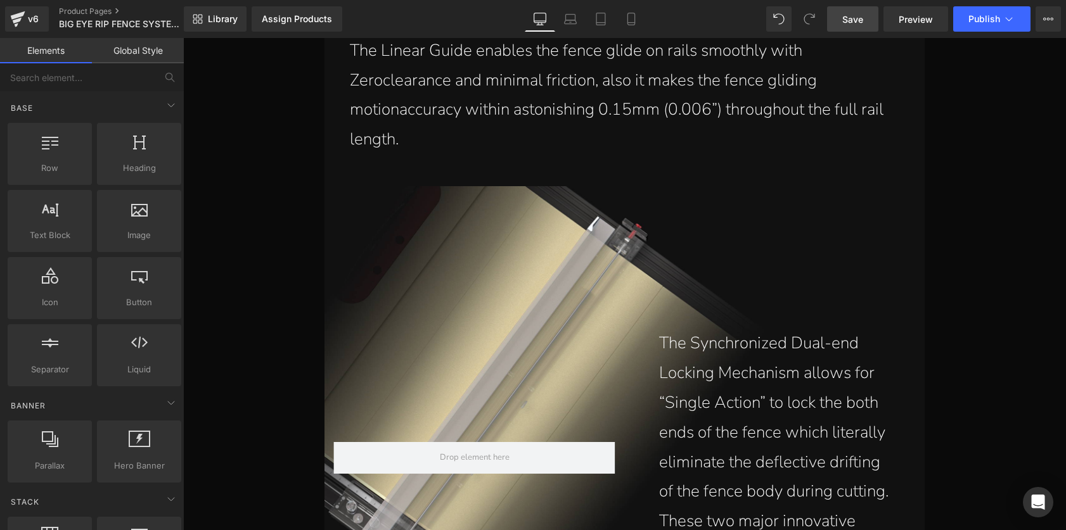
click at [858, 20] on span "Save" at bounding box center [852, 19] width 21 height 13
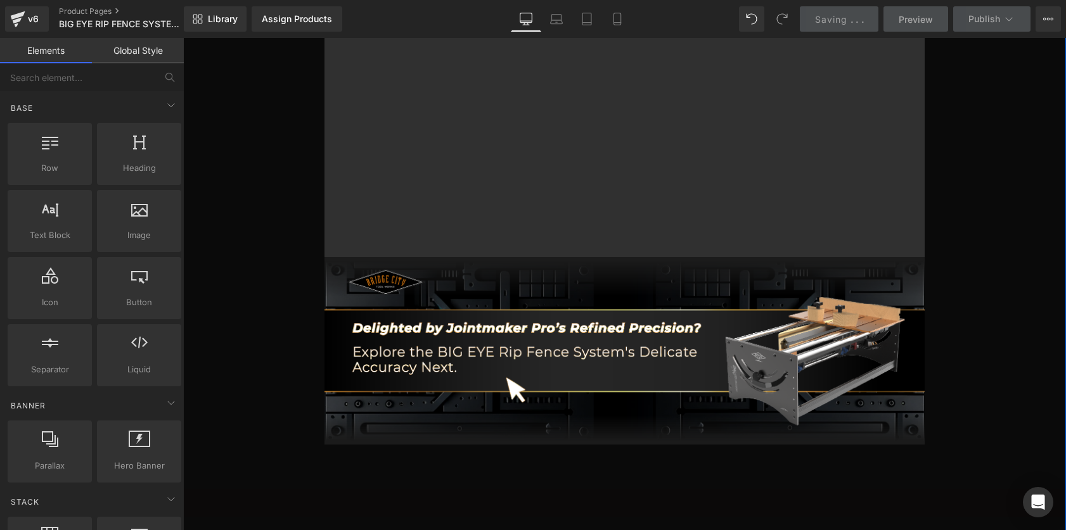
scroll to position [3733, 0]
